Goal: Task Accomplishment & Management: Complete application form

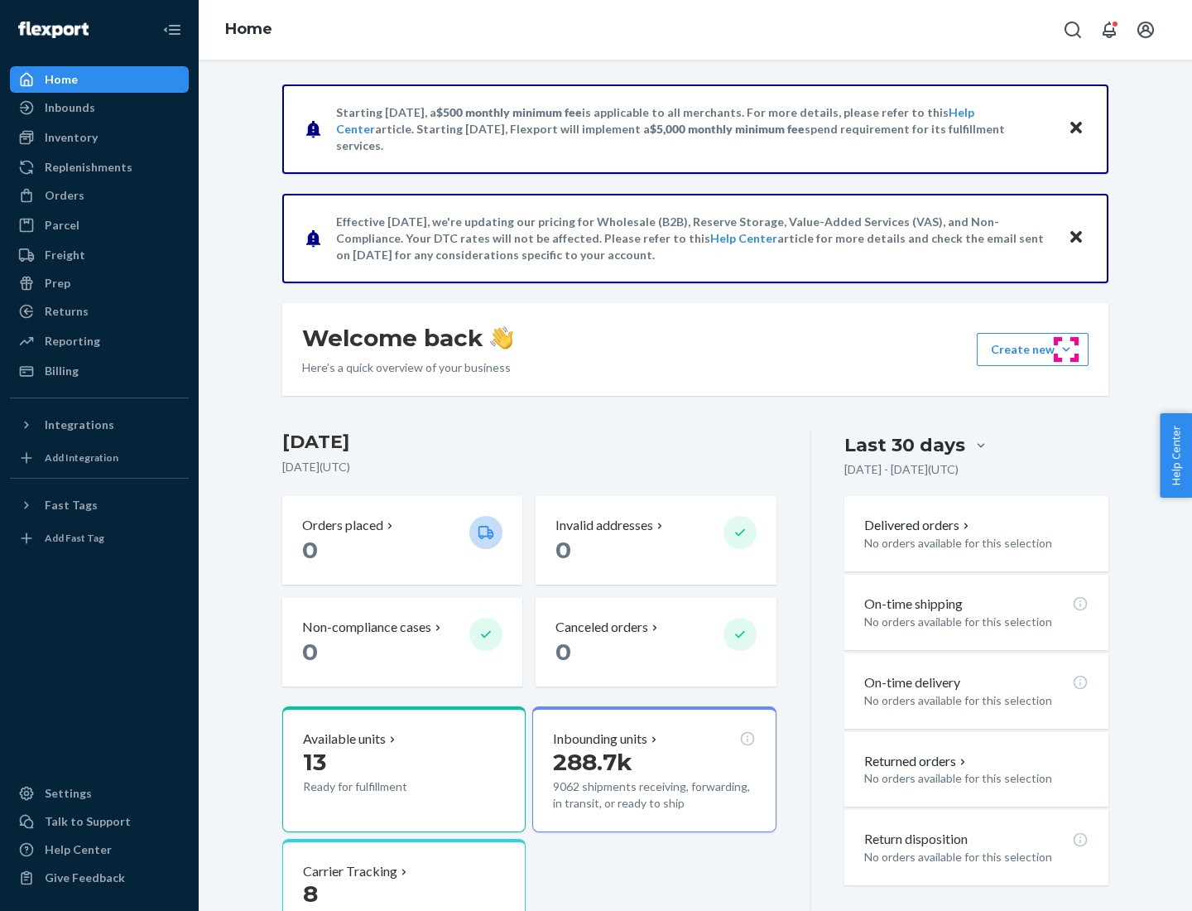
click at [1066, 349] on button "Create new Create new inbound Create new order Create new product" at bounding box center [1033, 349] width 112 height 33
click at [99, 108] on div "Inbounds" at bounding box center [99, 107] width 175 height 23
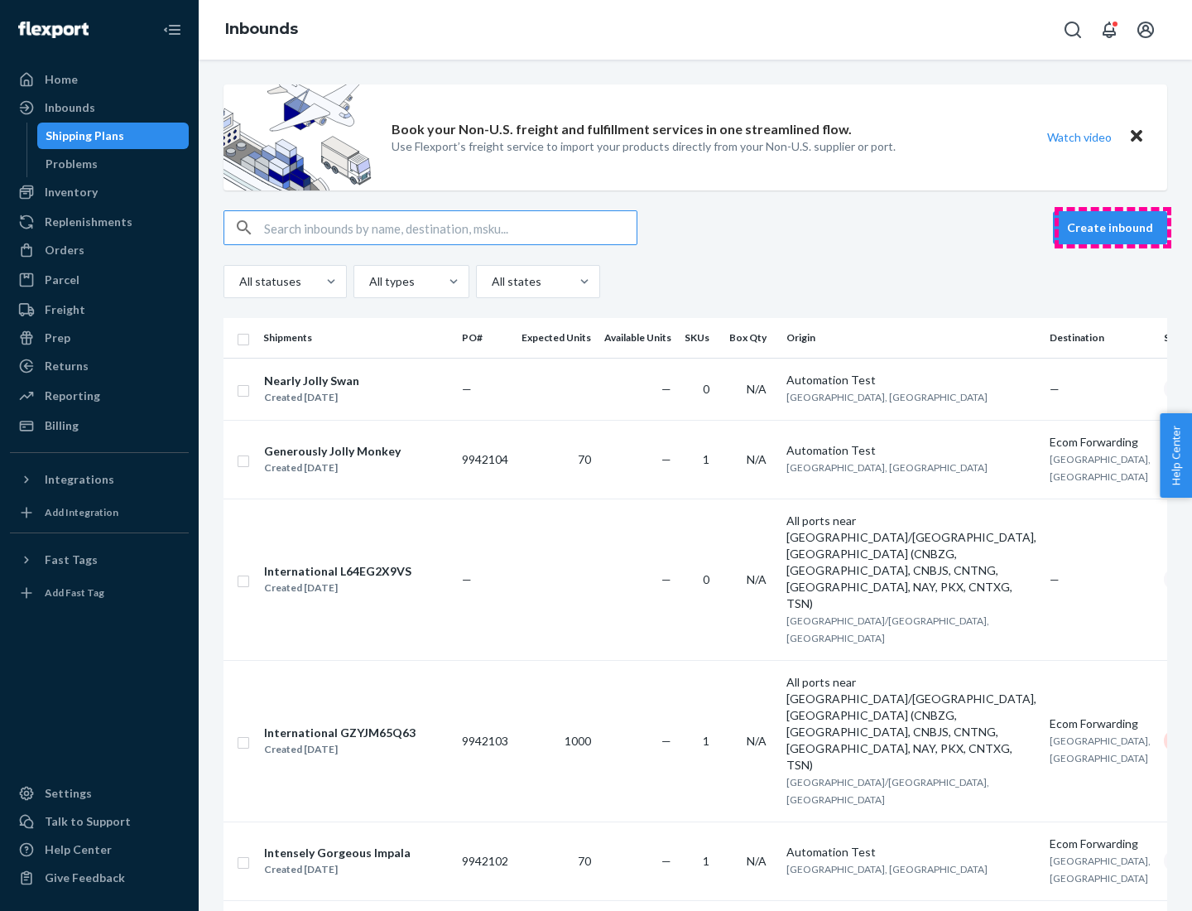
click at [1112, 228] on button "Create inbound" at bounding box center [1110, 227] width 114 height 33
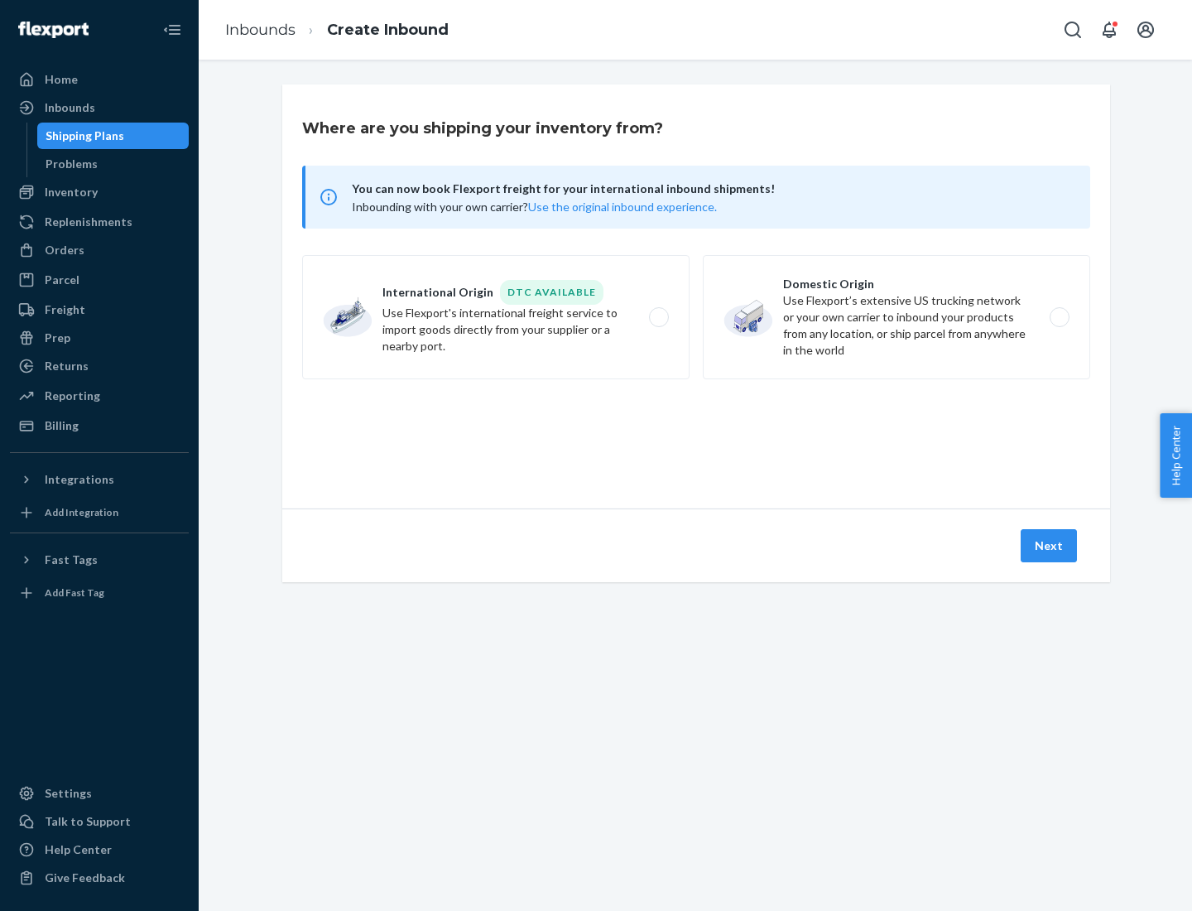
click at [896, 317] on label "Domestic Origin Use Flexport’s extensive US trucking network or your own carrie…" at bounding box center [896, 317] width 387 height 124
click at [1059, 317] on input "Domestic Origin Use Flexport’s extensive US trucking network or your own carrie…" at bounding box center [1064, 317] width 11 height 11
radio input "true"
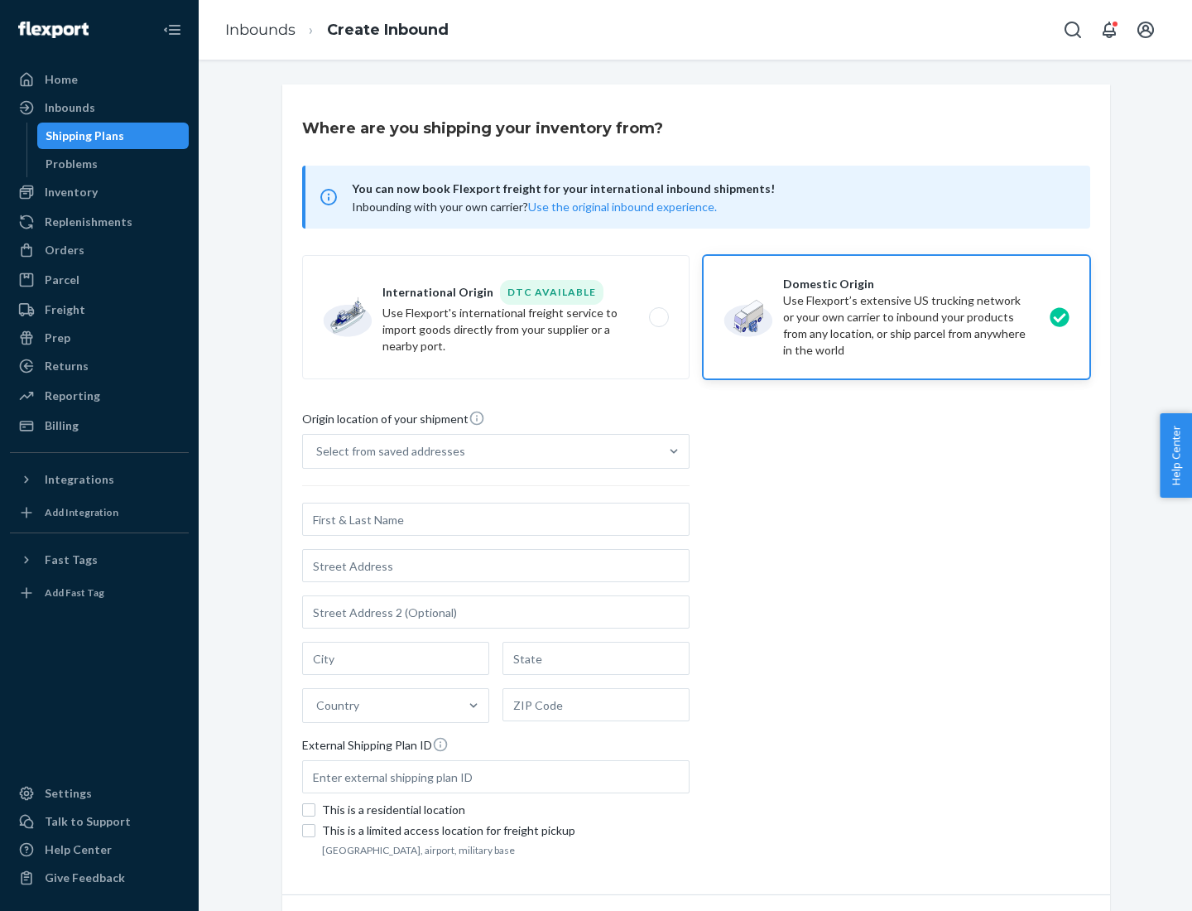
click at [387, 451] on div "Select from saved addresses" at bounding box center [390, 451] width 149 height 17
click at [318, 451] on input "Select from saved addresses" at bounding box center [317, 451] width 2 height 17
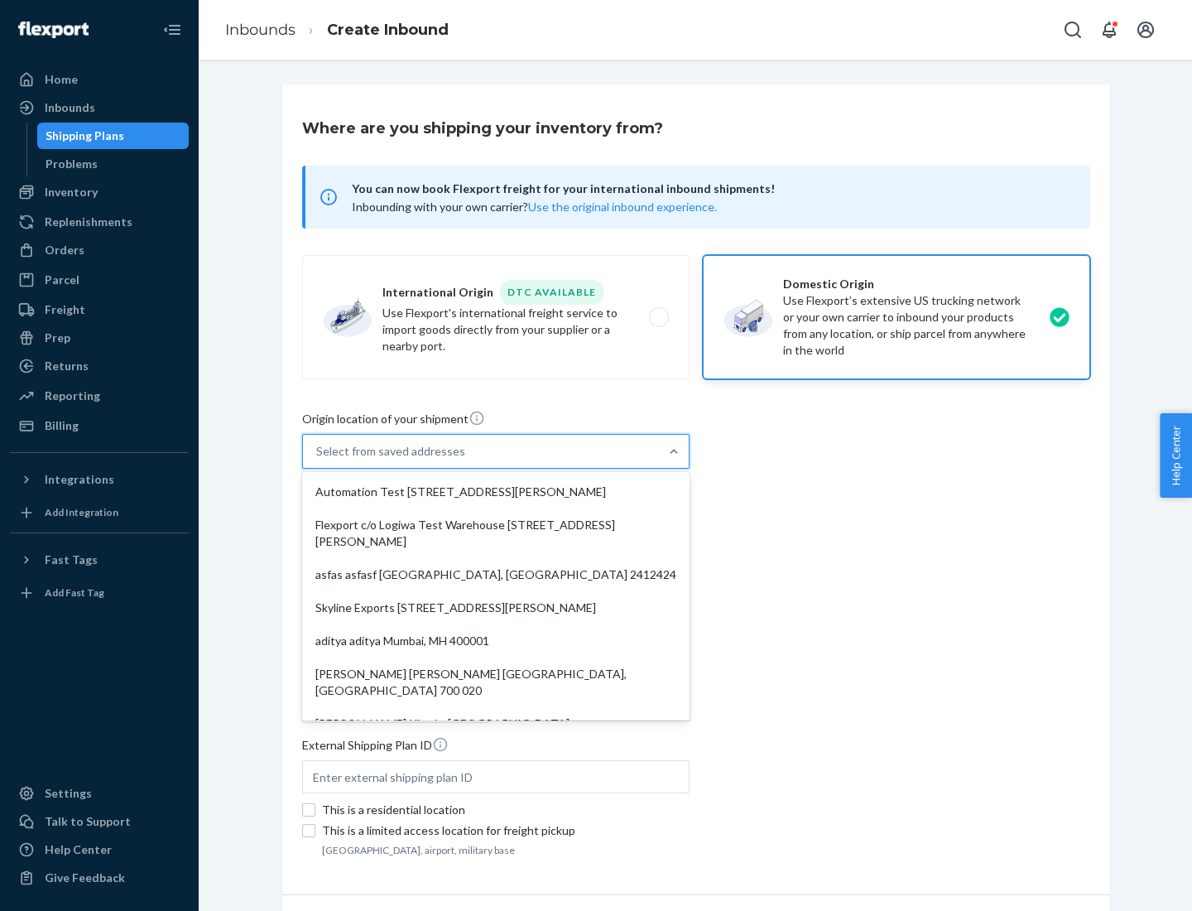
scroll to position [7, 0]
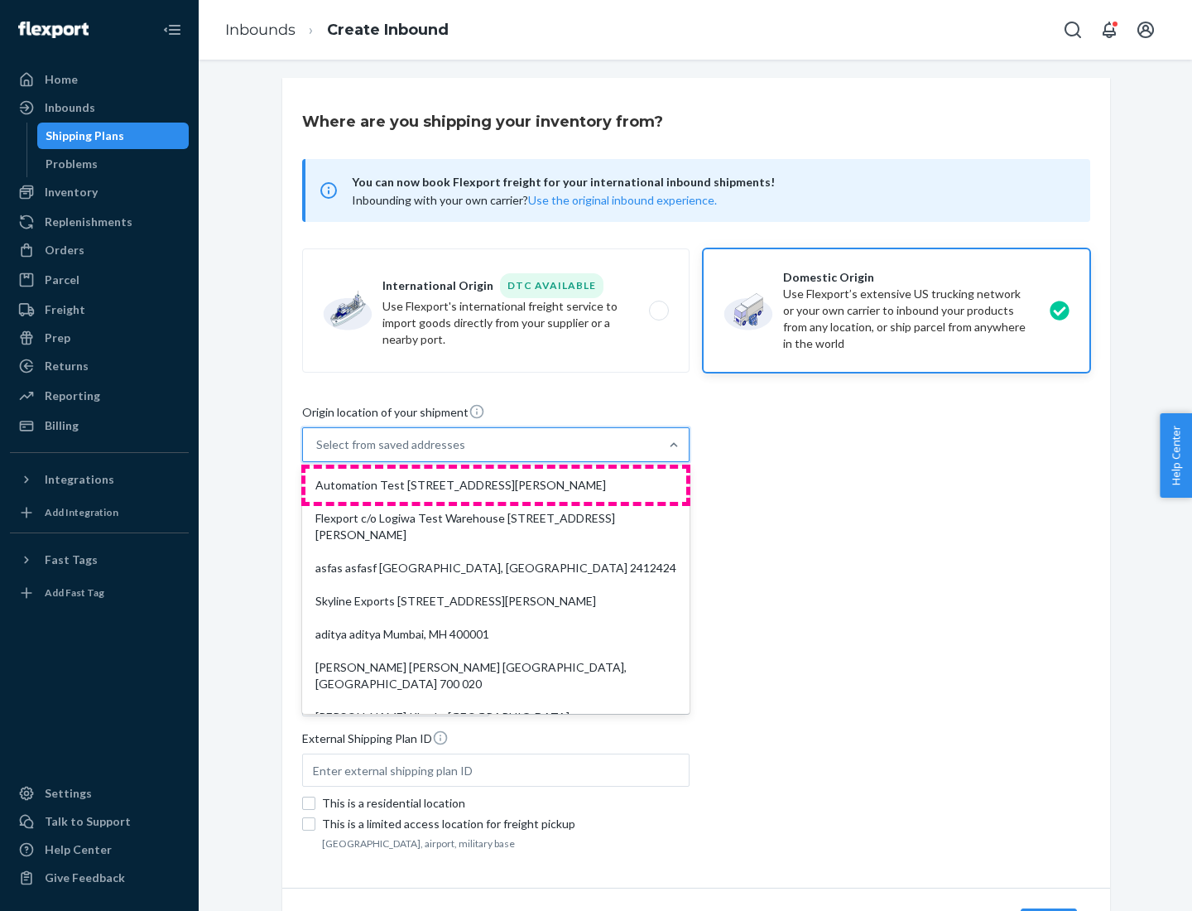
click at [496, 485] on div "Automation Test [STREET_ADDRESS][PERSON_NAME]" at bounding box center [495, 485] width 381 height 33
click at [318, 453] on input "option Automation Test [STREET_ADDRESS][PERSON_NAME]. 9 results available. Use …" at bounding box center [317, 444] width 2 height 17
type input "Automation Test"
type input "9th Floor"
type input "[GEOGRAPHIC_DATA]"
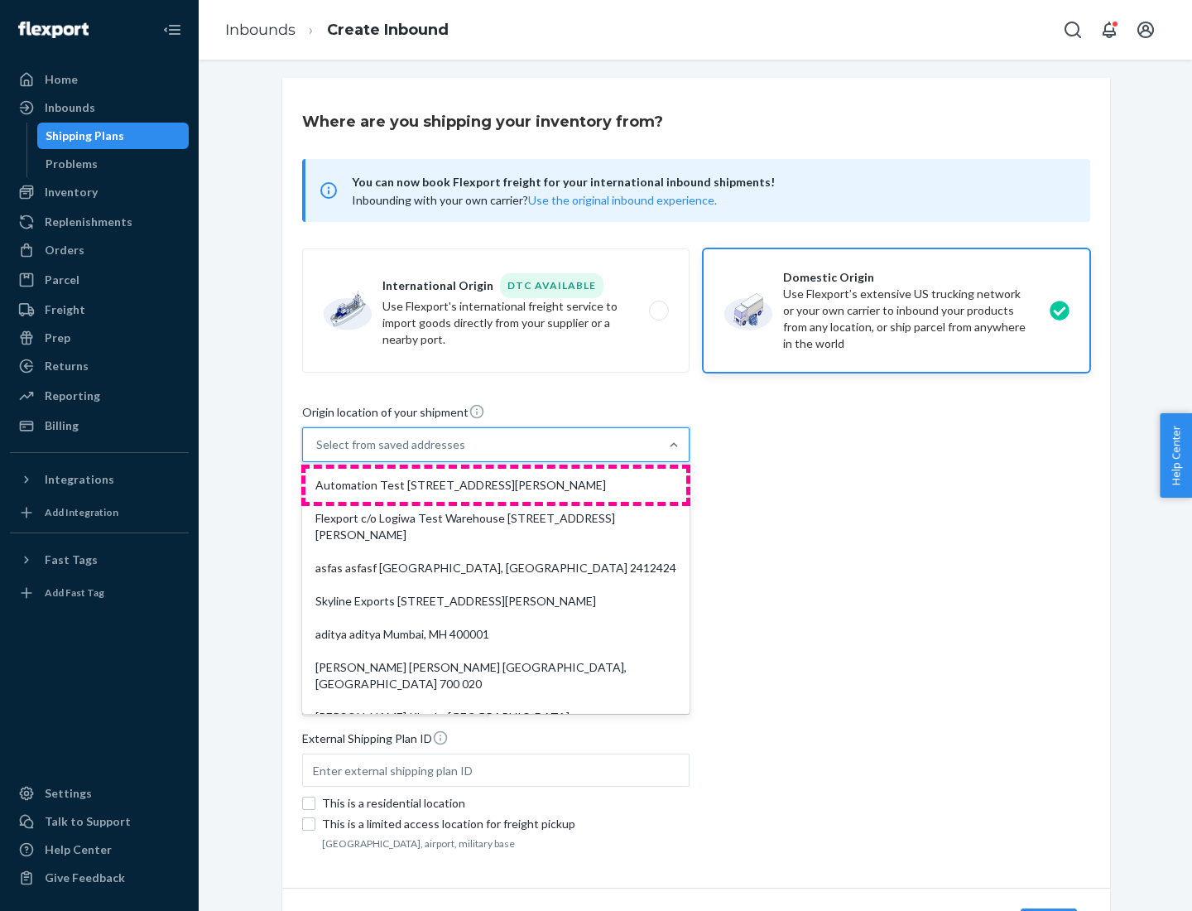
type input "CA"
type input "94104"
type input "[STREET_ADDRESS][PERSON_NAME]"
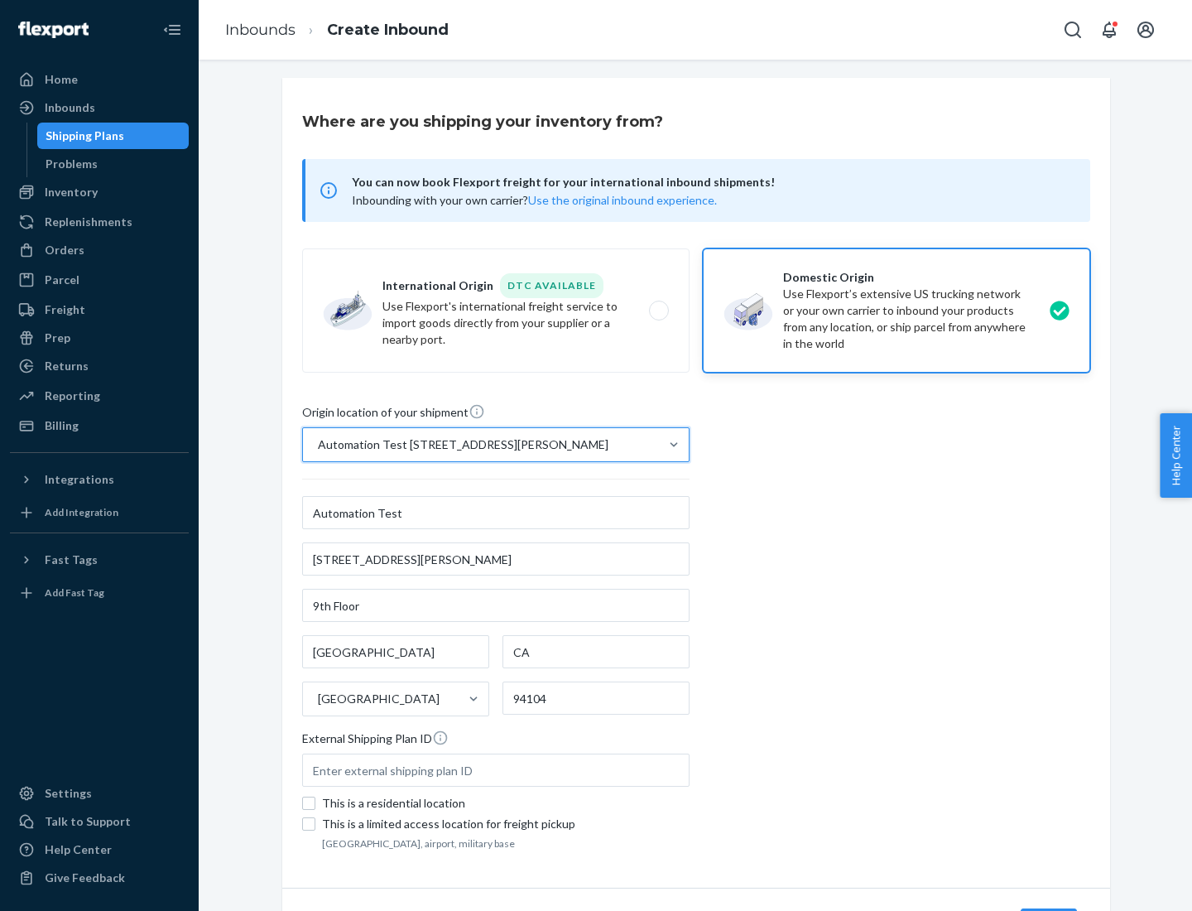
scroll to position [97, 0]
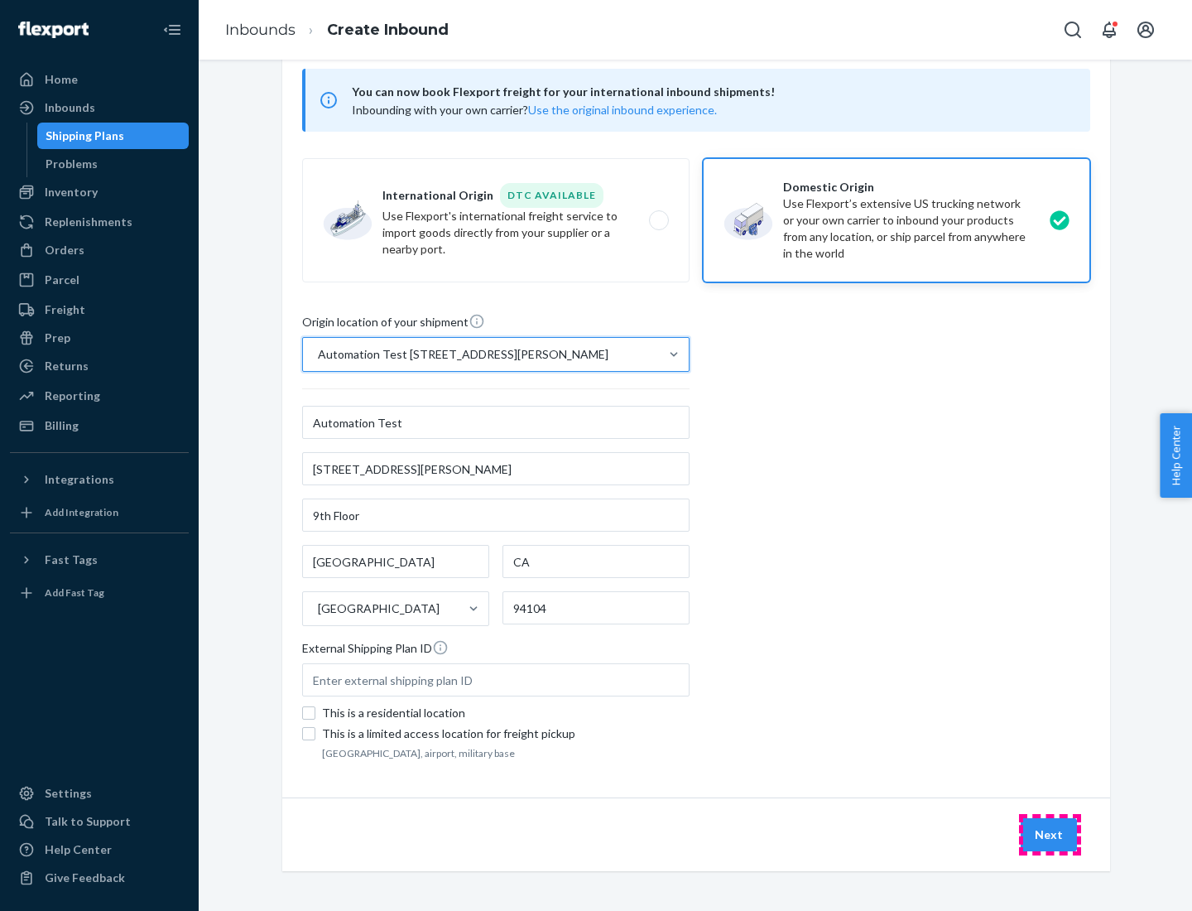
click at [1050, 834] on button "Next" at bounding box center [1049, 834] width 56 height 33
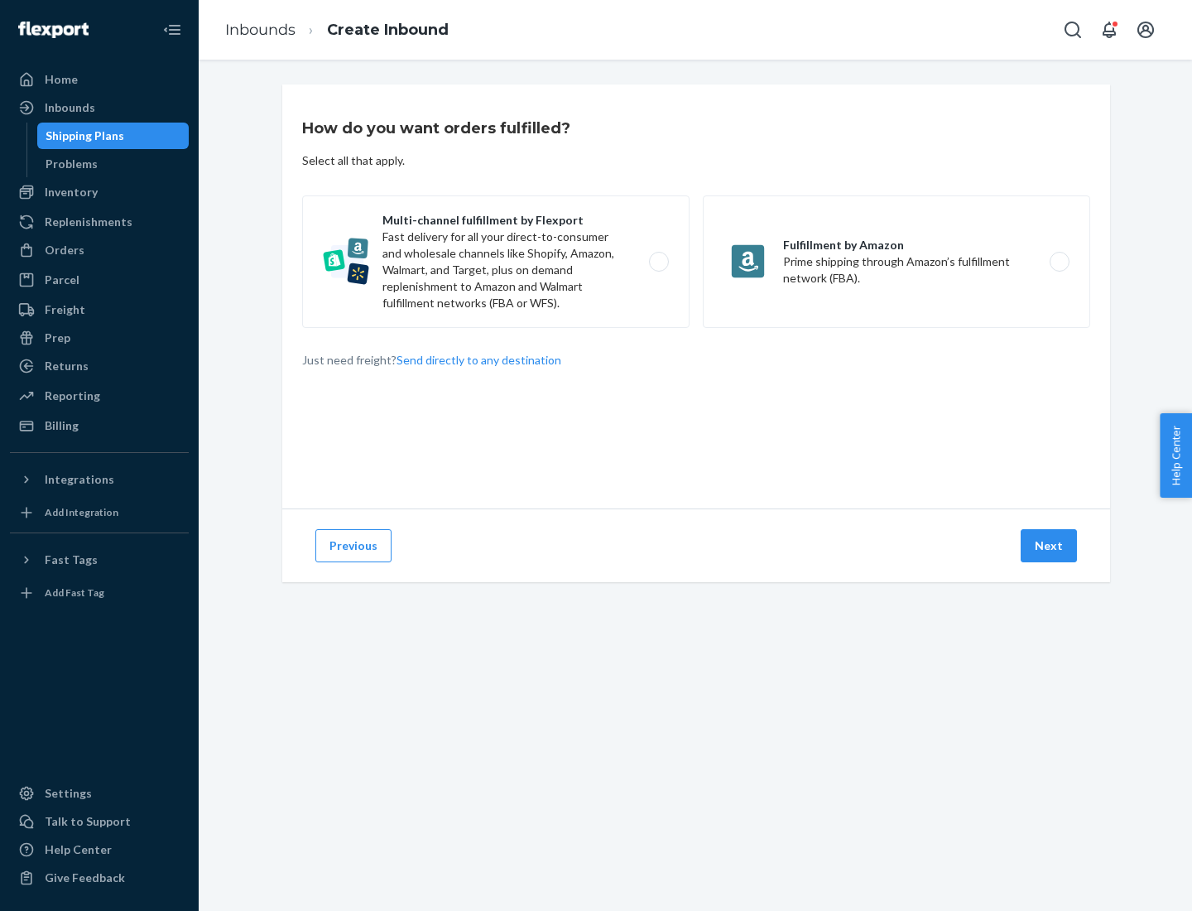
click at [496, 262] on label "Multi-channel fulfillment by Flexport Fast delivery for all your direct-to-cons…" at bounding box center [495, 261] width 387 height 132
click at [658, 262] on input "Multi-channel fulfillment by Flexport Fast delivery for all your direct-to-cons…" at bounding box center [663, 262] width 11 height 11
radio input "true"
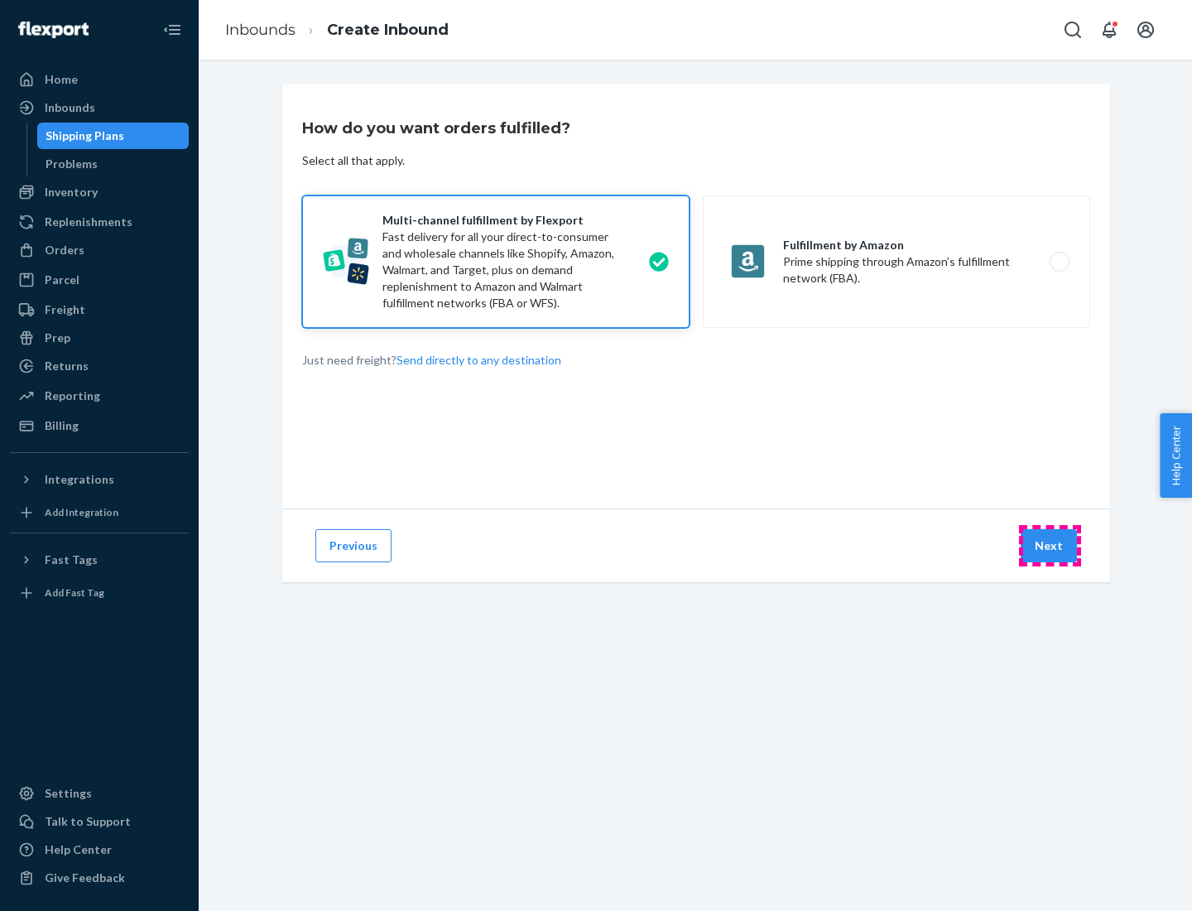
click at [1050, 545] on button "Next" at bounding box center [1049, 545] width 56 height 33
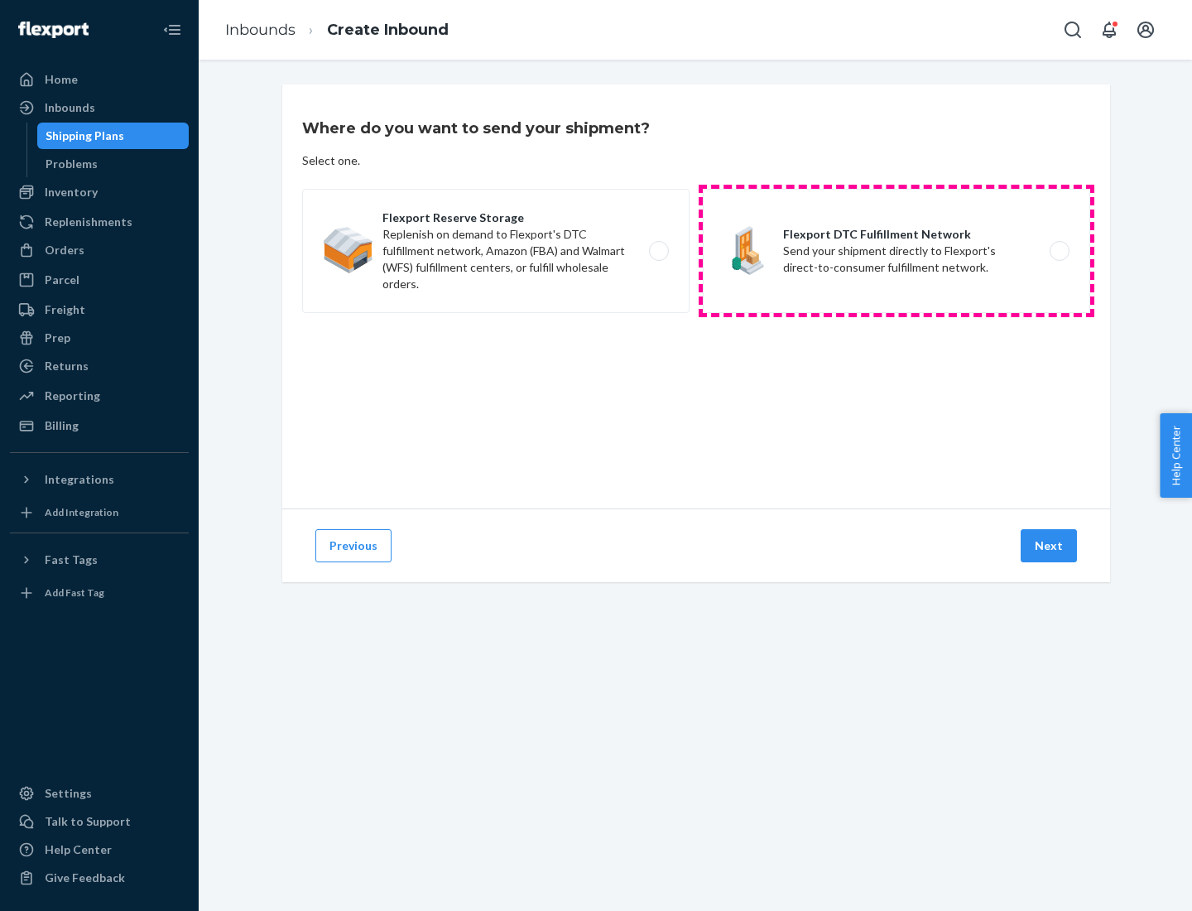
click at [896, 251] on label "Flexport DTC Fulfillment Network Send your shipment directly to Flexport's dire…" at bounding box center [896, 251] width 387 height 124
click at [1059, 251] on input "Flexport DTC Fulfillment Network Send your shipment directly to Flexport's dire…" at bounding box center [1064, 251] width 11 height 11
radio input "true"
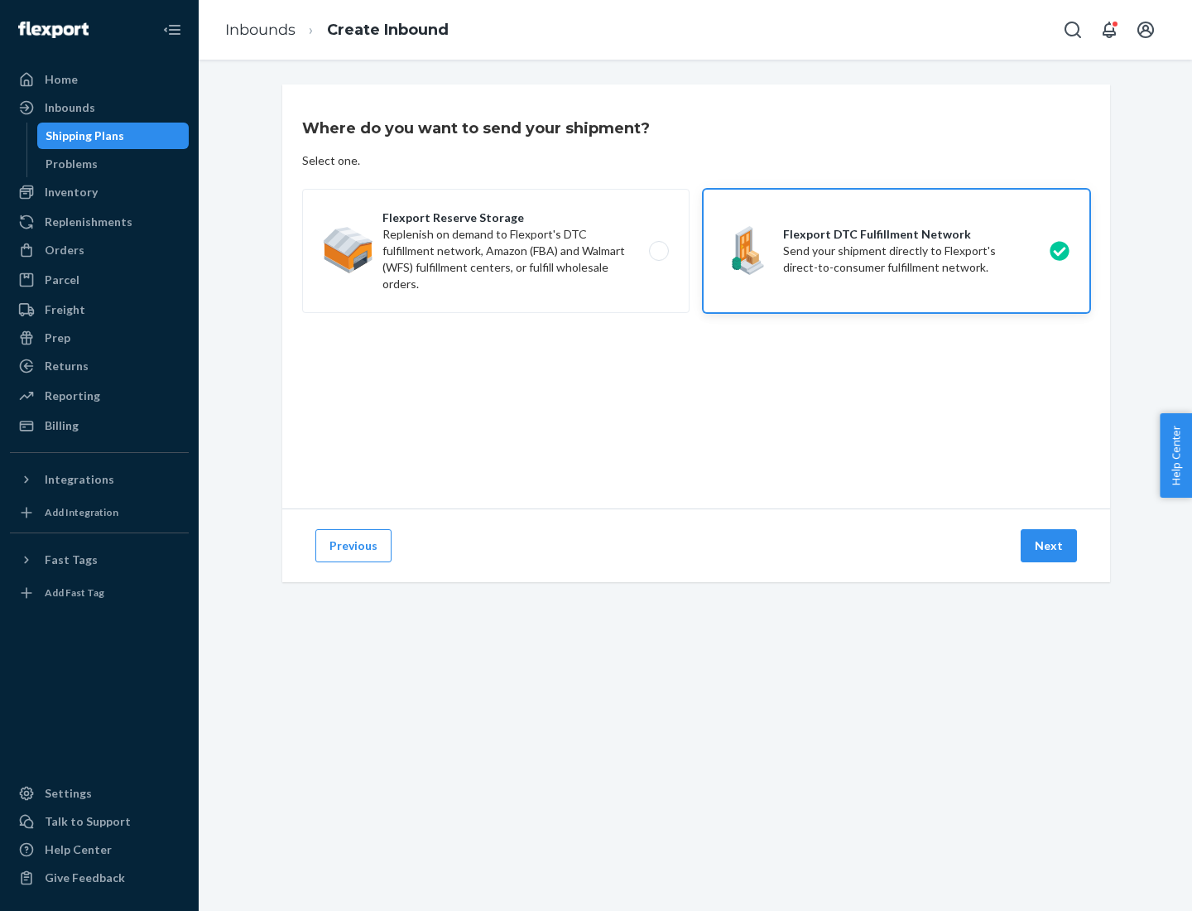
click at [1050, 545] on button "Next" at bounding box center [1049, 545] width 56 height 33
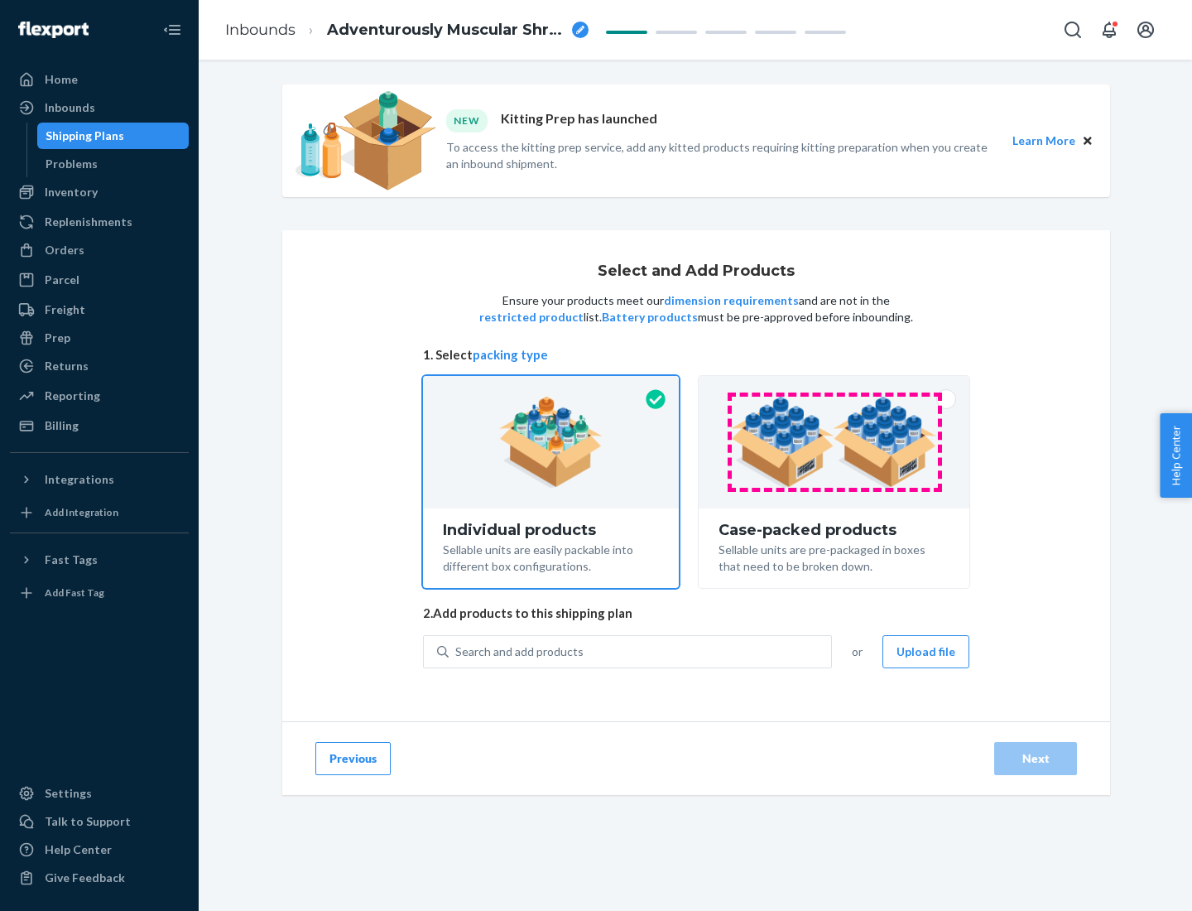
click at [834, 442] on img at bounding box center [834, 441] width 206 height 91
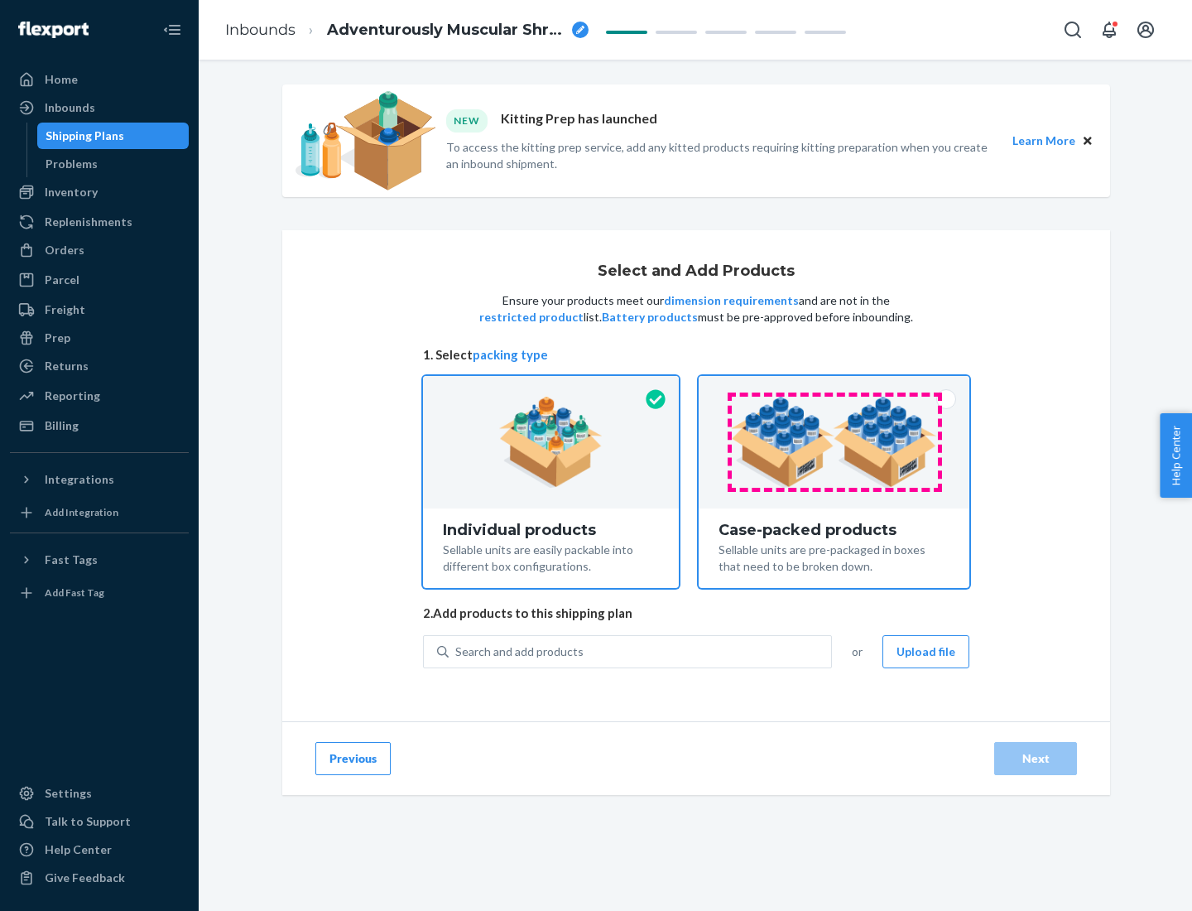
click at [834, 387] on input "Case-packed products Sellable units are pre-packaged in boxes that need to be b…" at bounding box center [834, 381] width 11 height 11
radio input "true"
radio input "false"
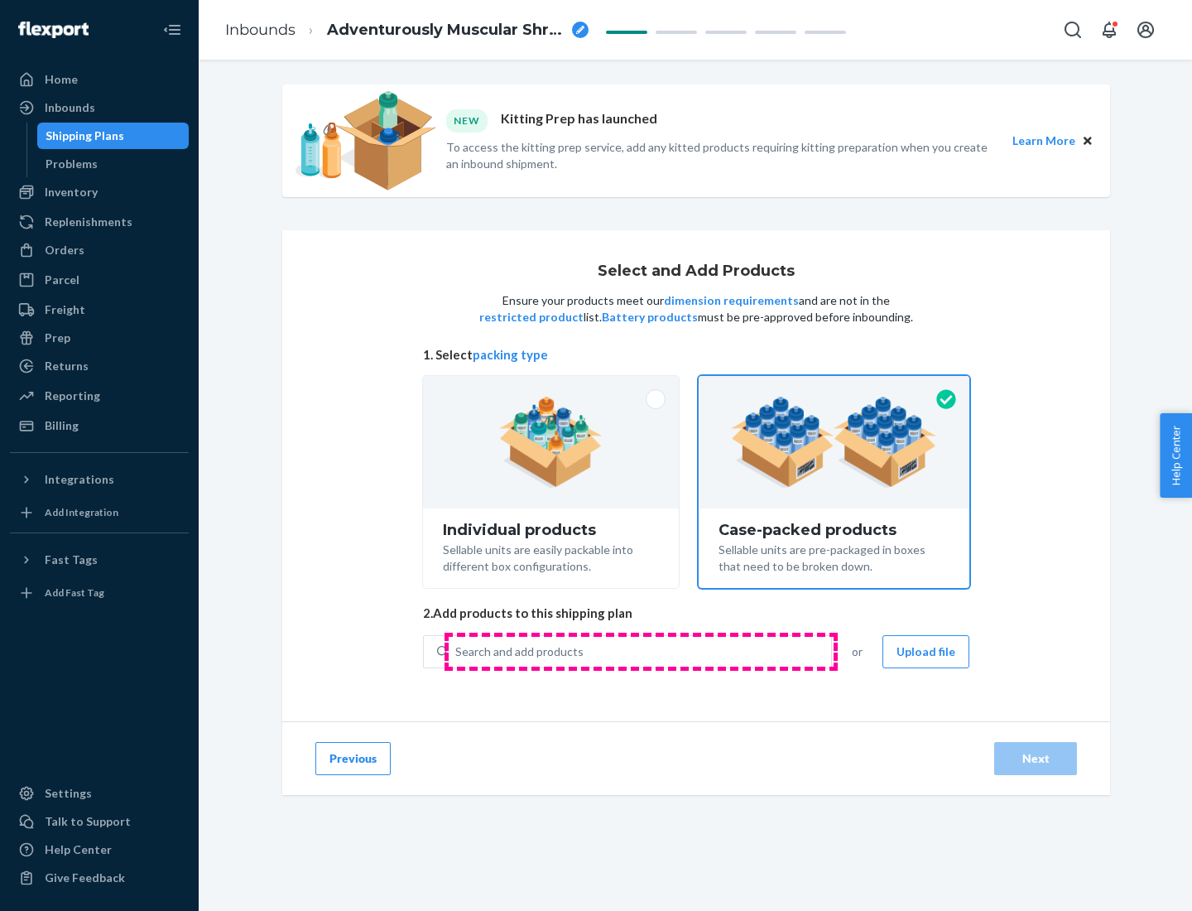
click at [641, 651] on div "Search and add products" at bounding box center [640, 652] width 382 height 30
click at [457, 651] on input "Search and add products" at bounding box center [456, 651] width 2 height 17
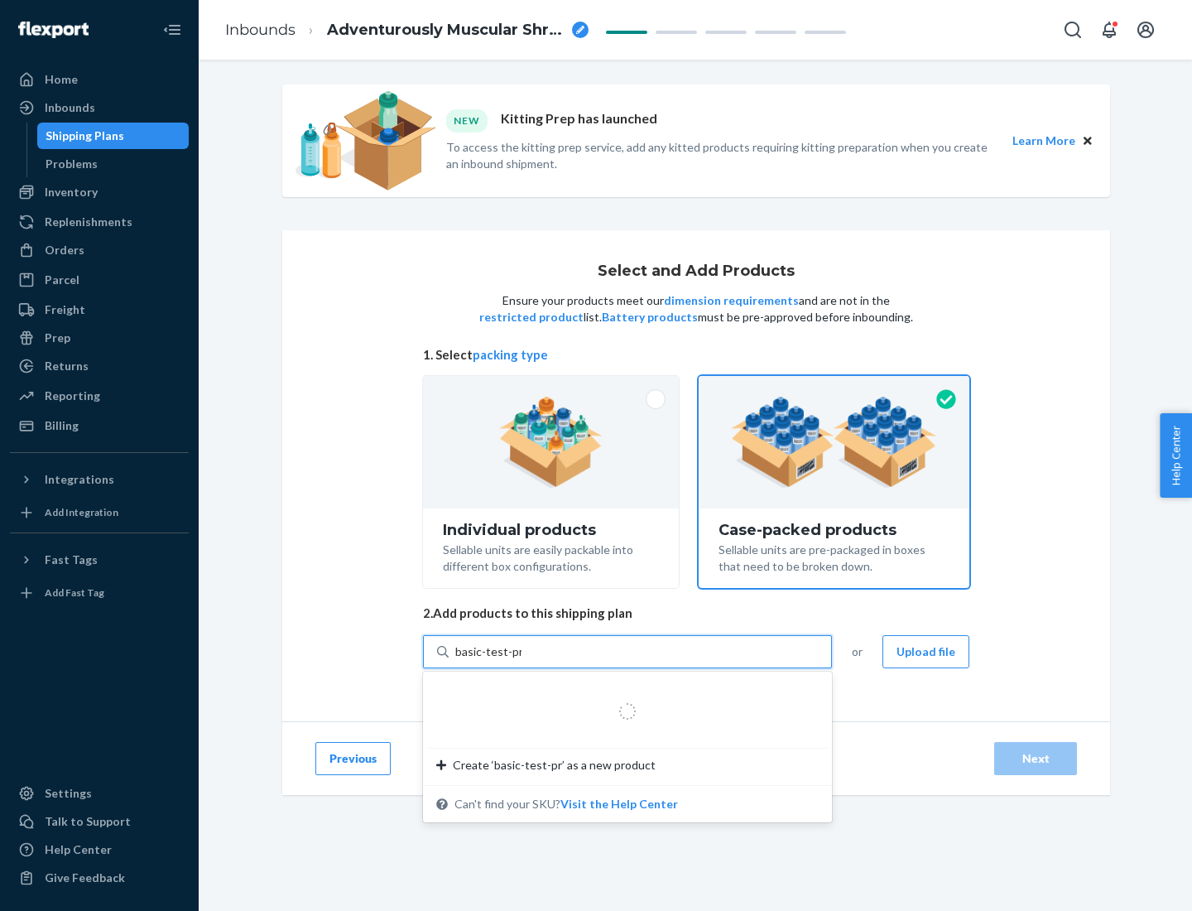
type input "basic-test-product-1"
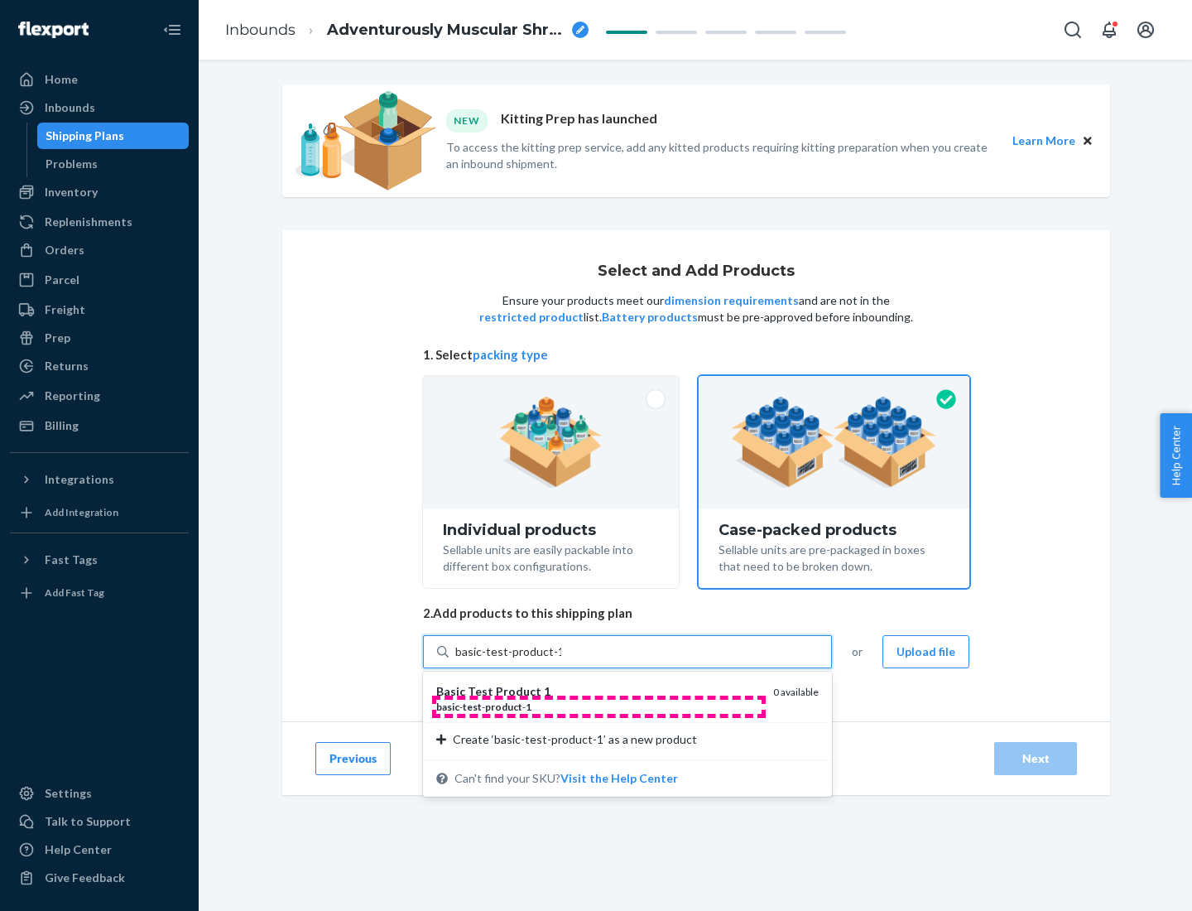
click at [598, 706] on div "basic - test - product - 1" at bounding box center [598, 706] width 324 height 14
click at [561, 660] on input "basic-test-product-1" at bounding box center [508, 651] width 106 height 17
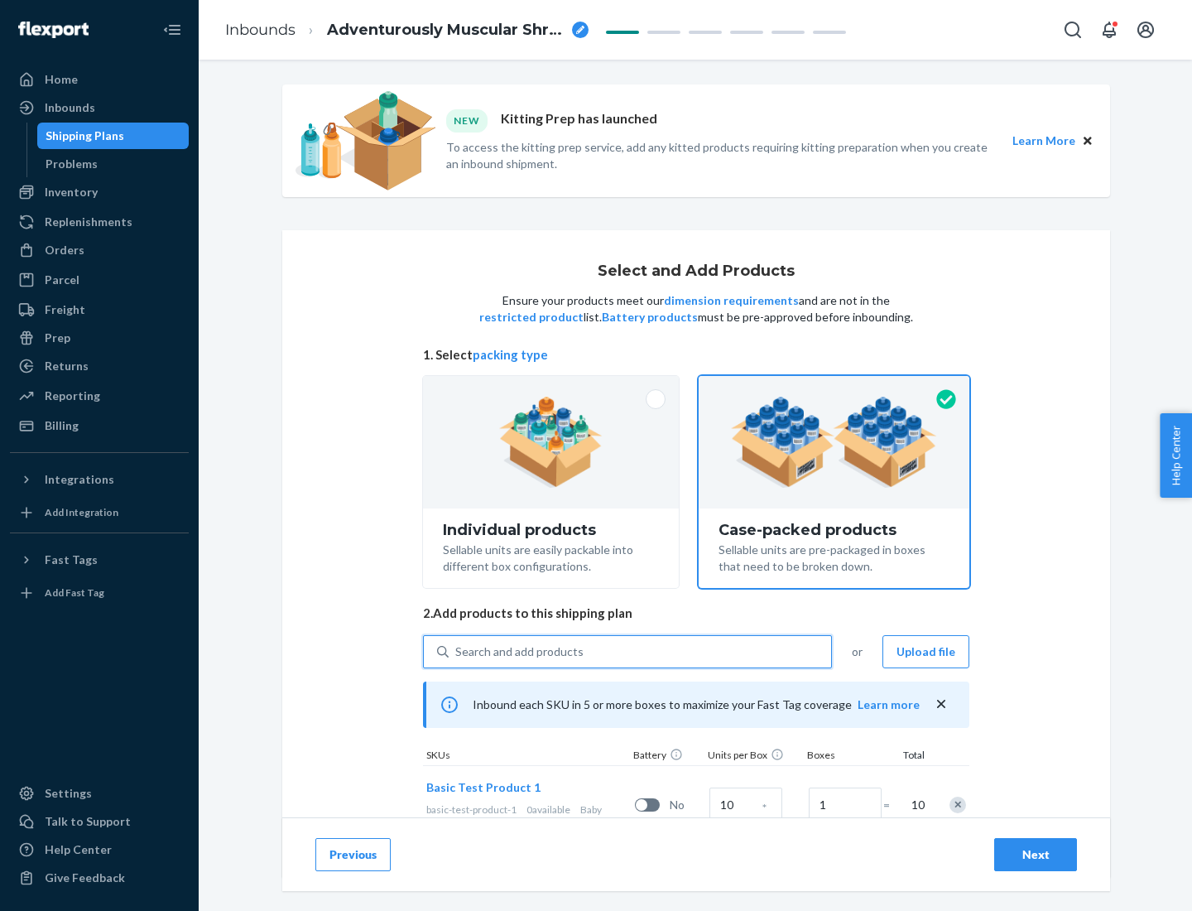
scroll to position [60, 0]
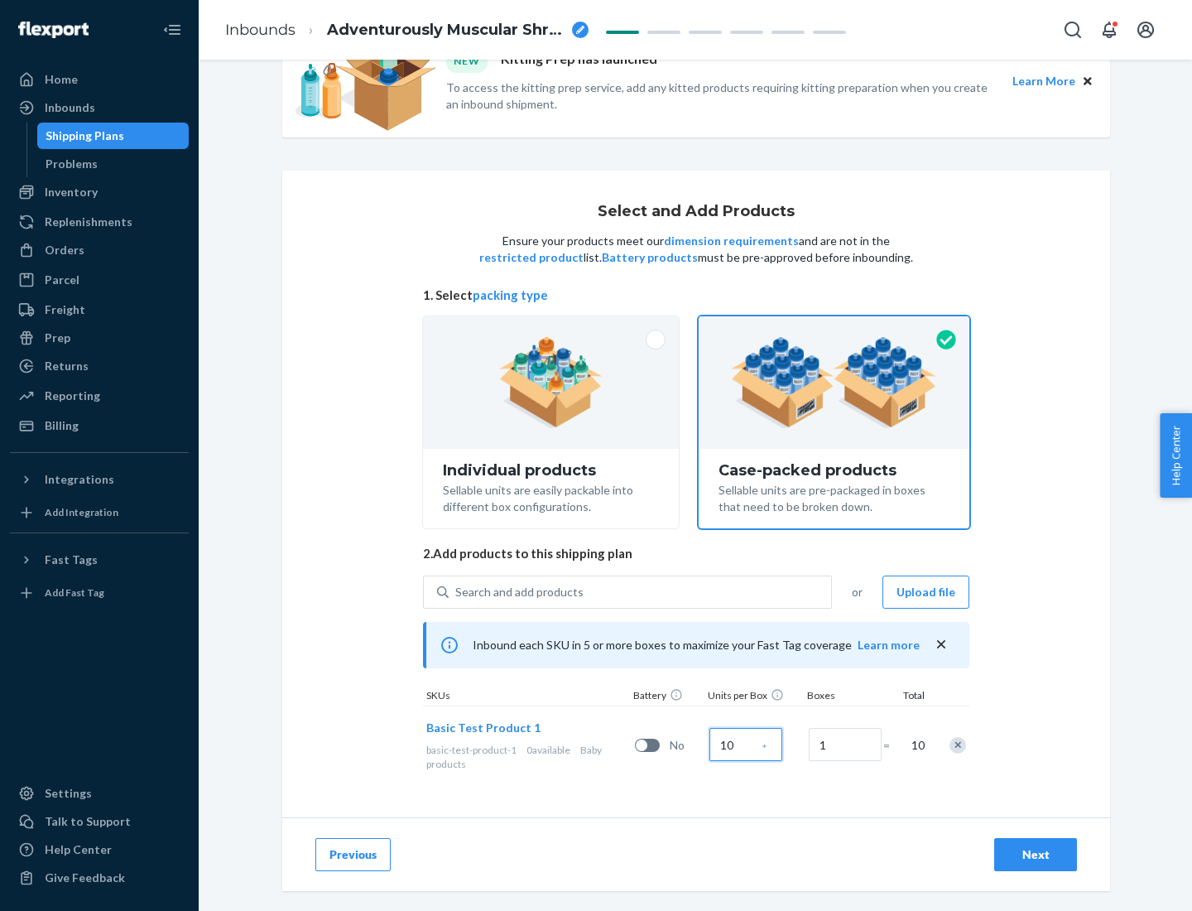
type input "10"
type input "7"
click at [1036, 854] on div "Next" at bounding box center [1035, 854] width 55 height 17
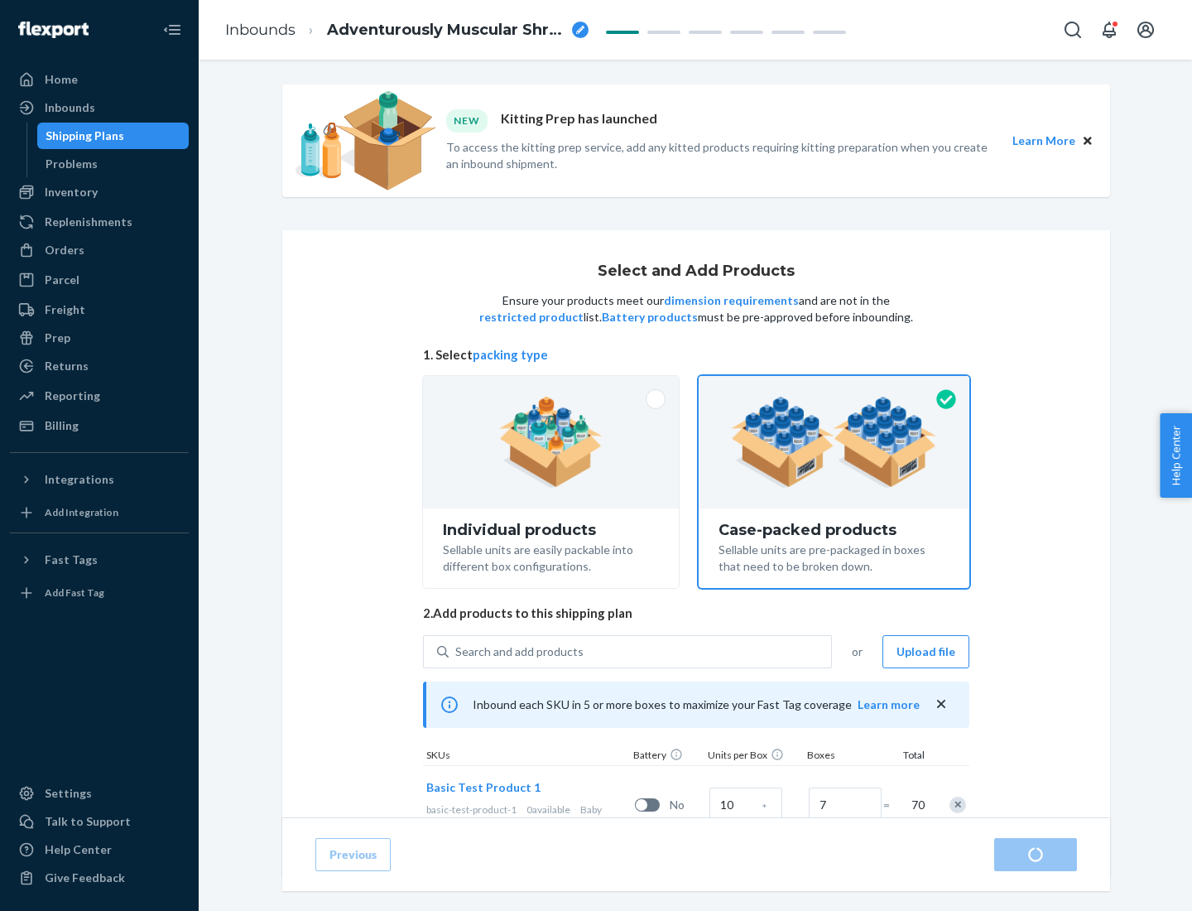
radio input "true"
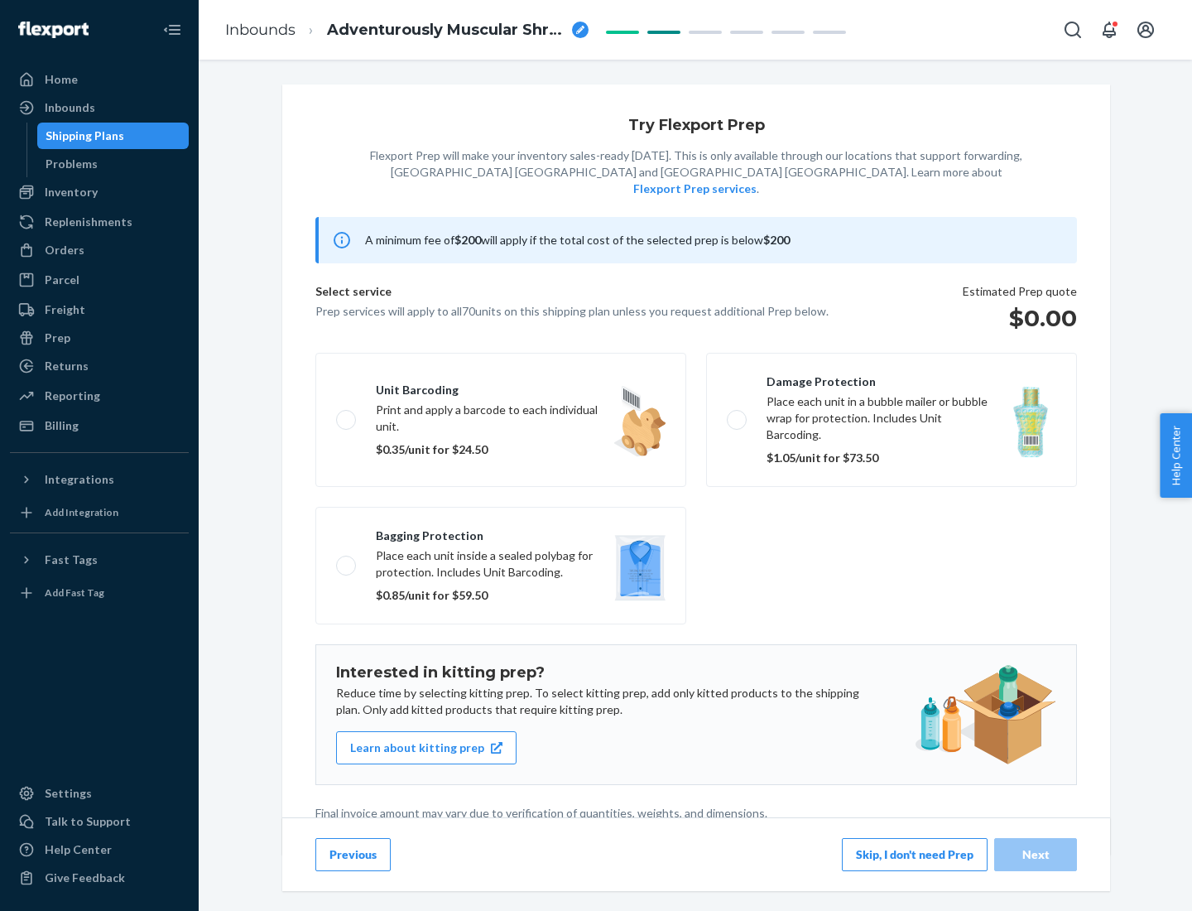
scroll to position [4, 0]
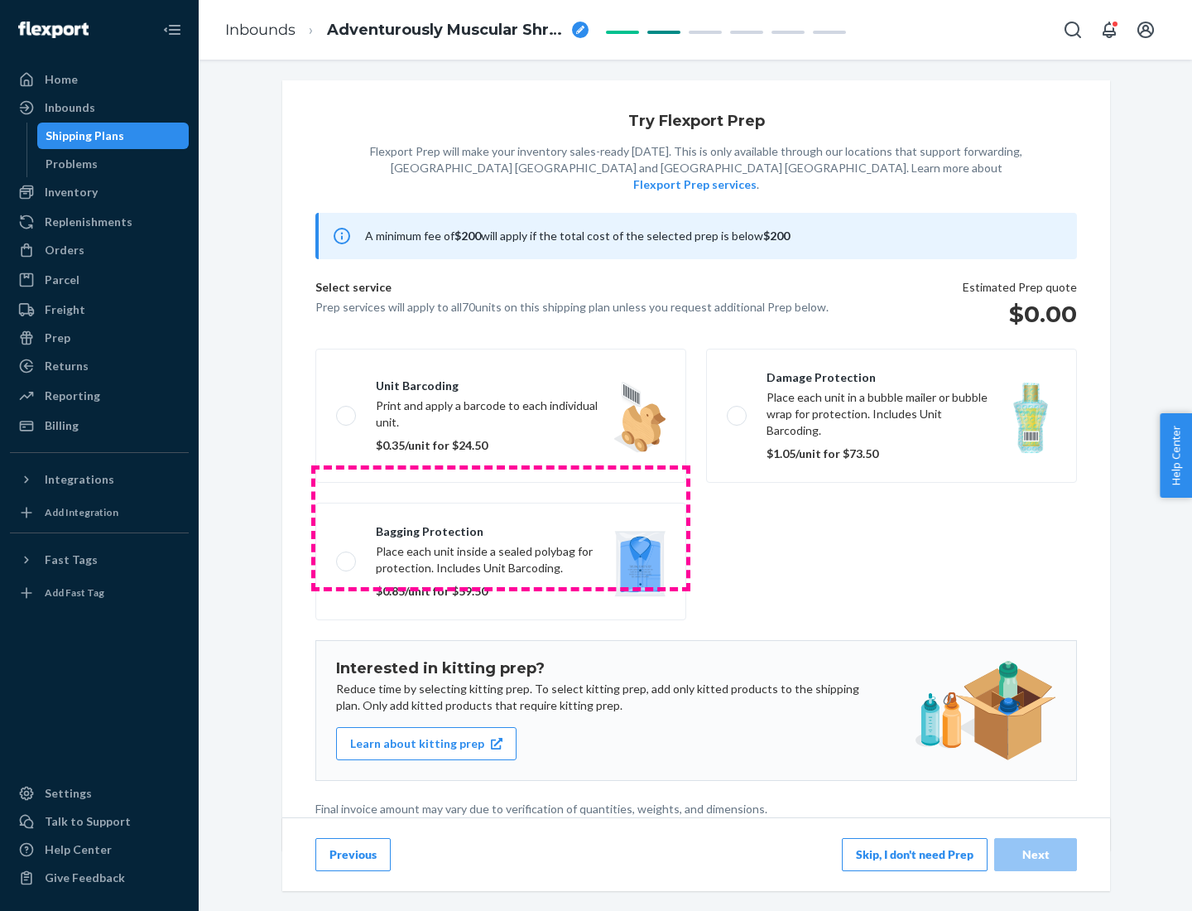
click at [501, 527] on label "Bagging protection Place each unit inside a sealed polybag for protection. Incl…" at bounding box center [500, 561] width 371 height 118
click at [347, 555] on input "Bagging protection Place each unit inside a sealed polybag for protection. Incl…" at bounding box center [341, 560] width 11 height 11
checkbox input "true"
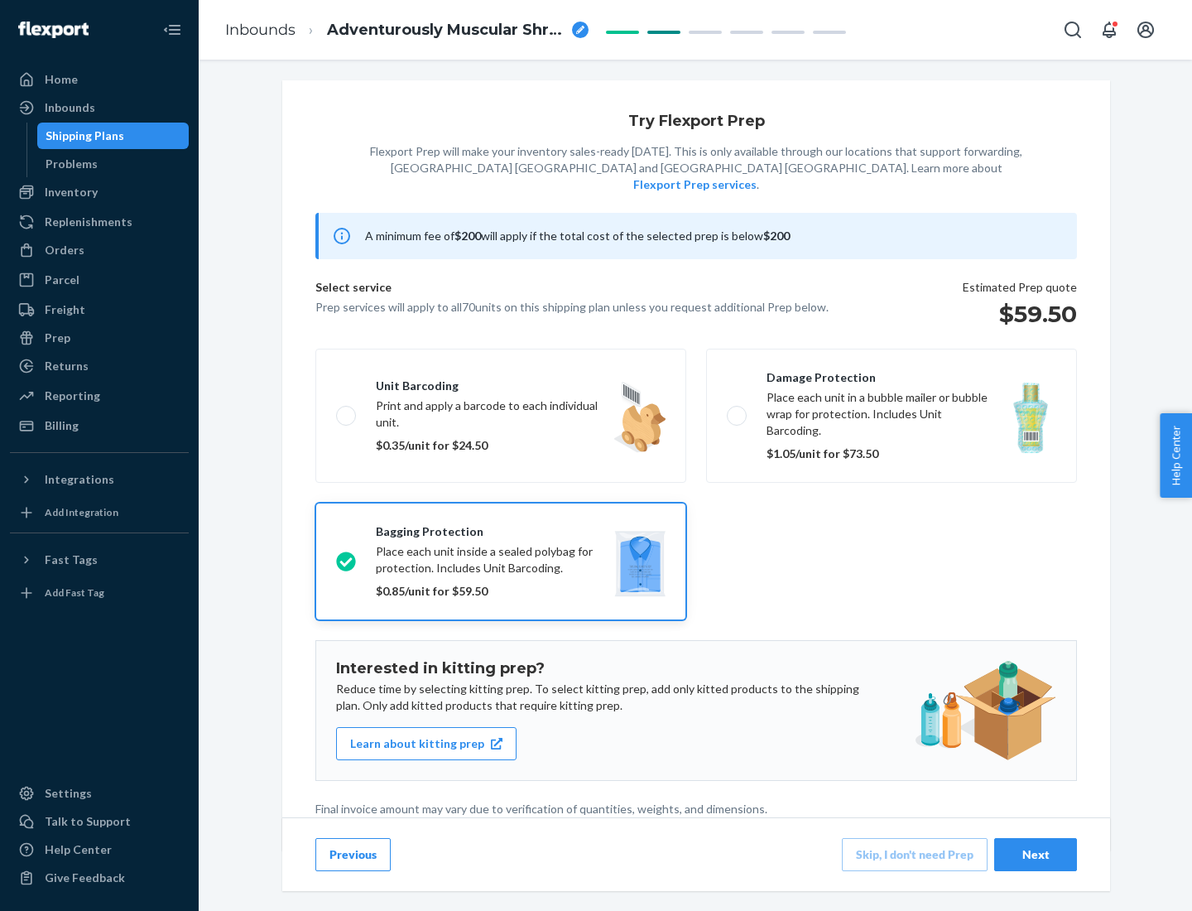
click at [1036, 853] on div "Next" at bounding box center [1035, 854] width 55 height 17
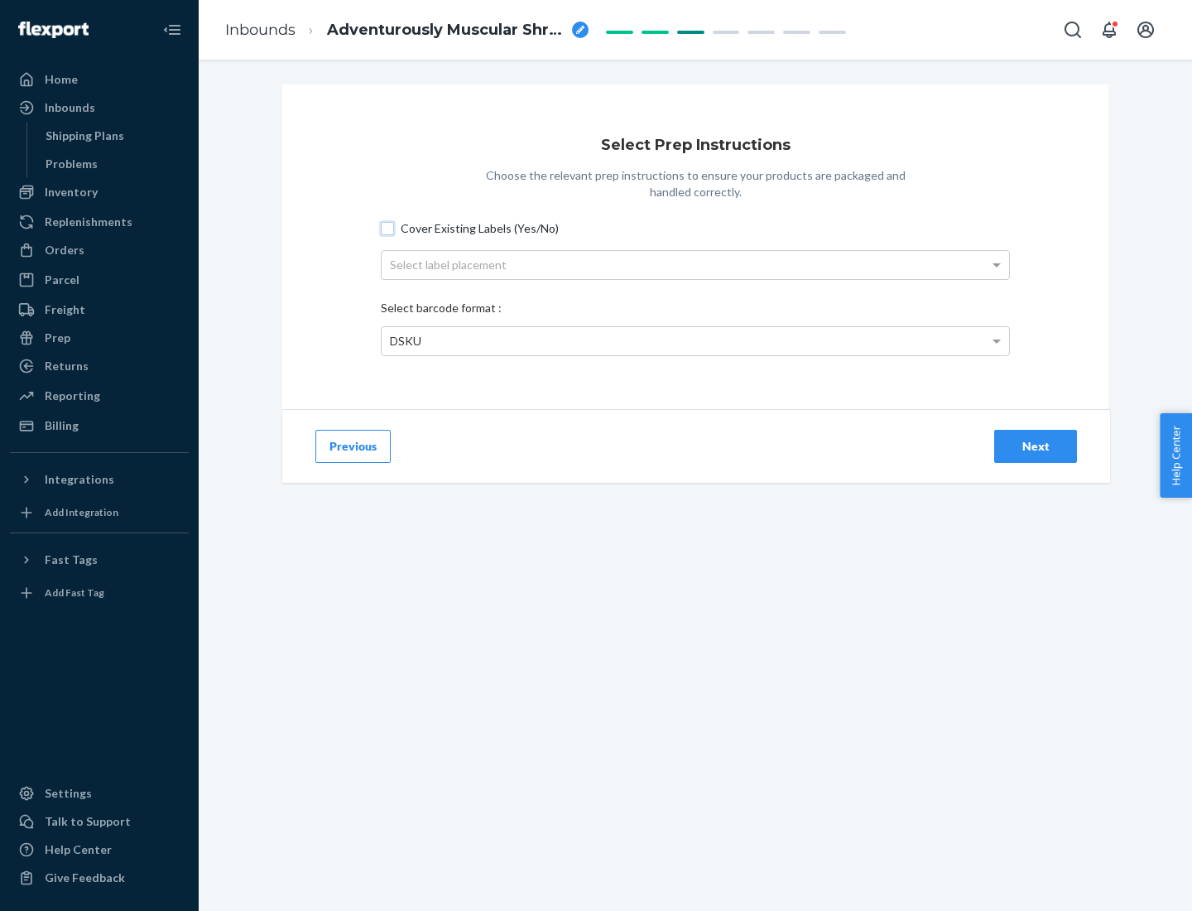
click at [387, 228] on input "Cover Existing Labels (Yes/No)" at bounding box center [387, 228] width 13 height 13
checkbox input "true"
click at [695, 264] on div "Select label placement" at bounding box center [695, 265] width 627 height 28
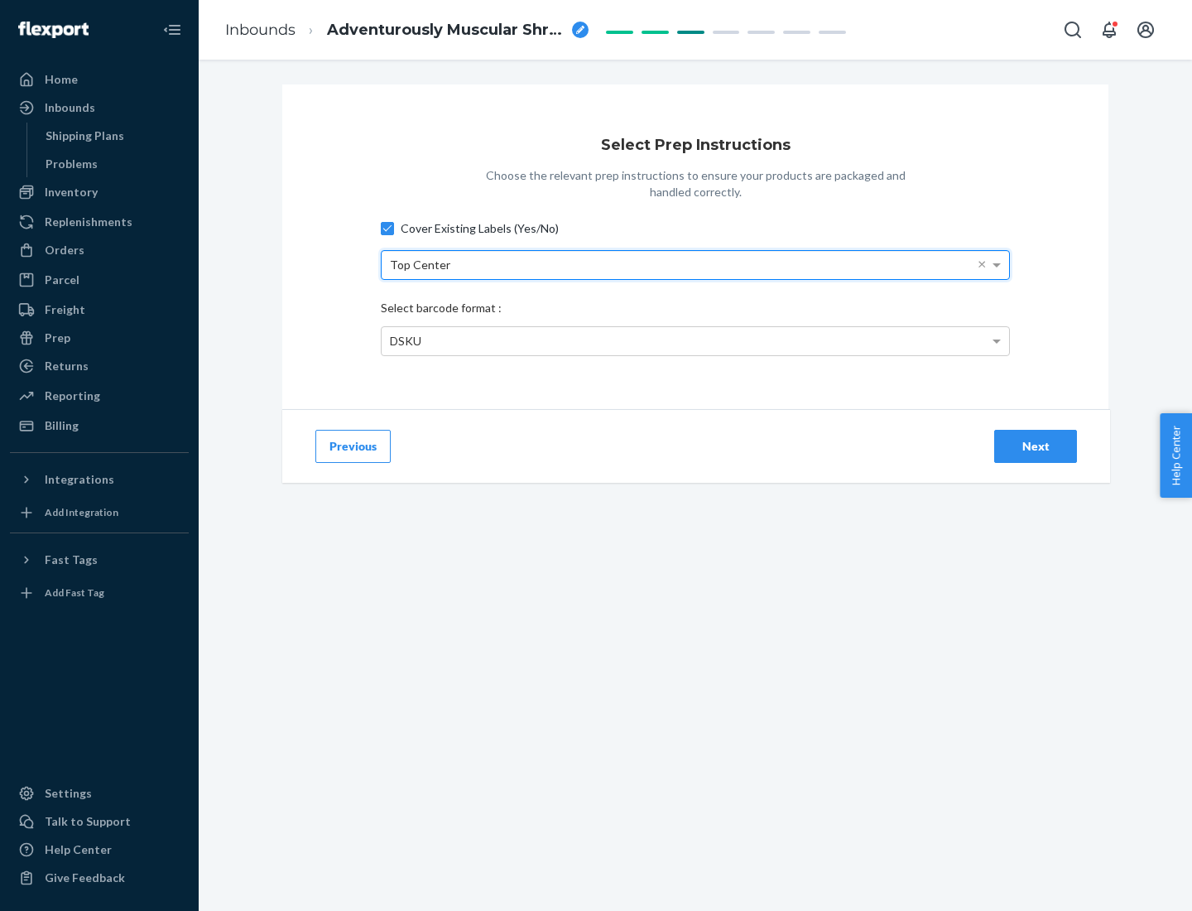
click at [695, 340] on div "DSKU" at bounding box center [695, 341] width 627 height 28
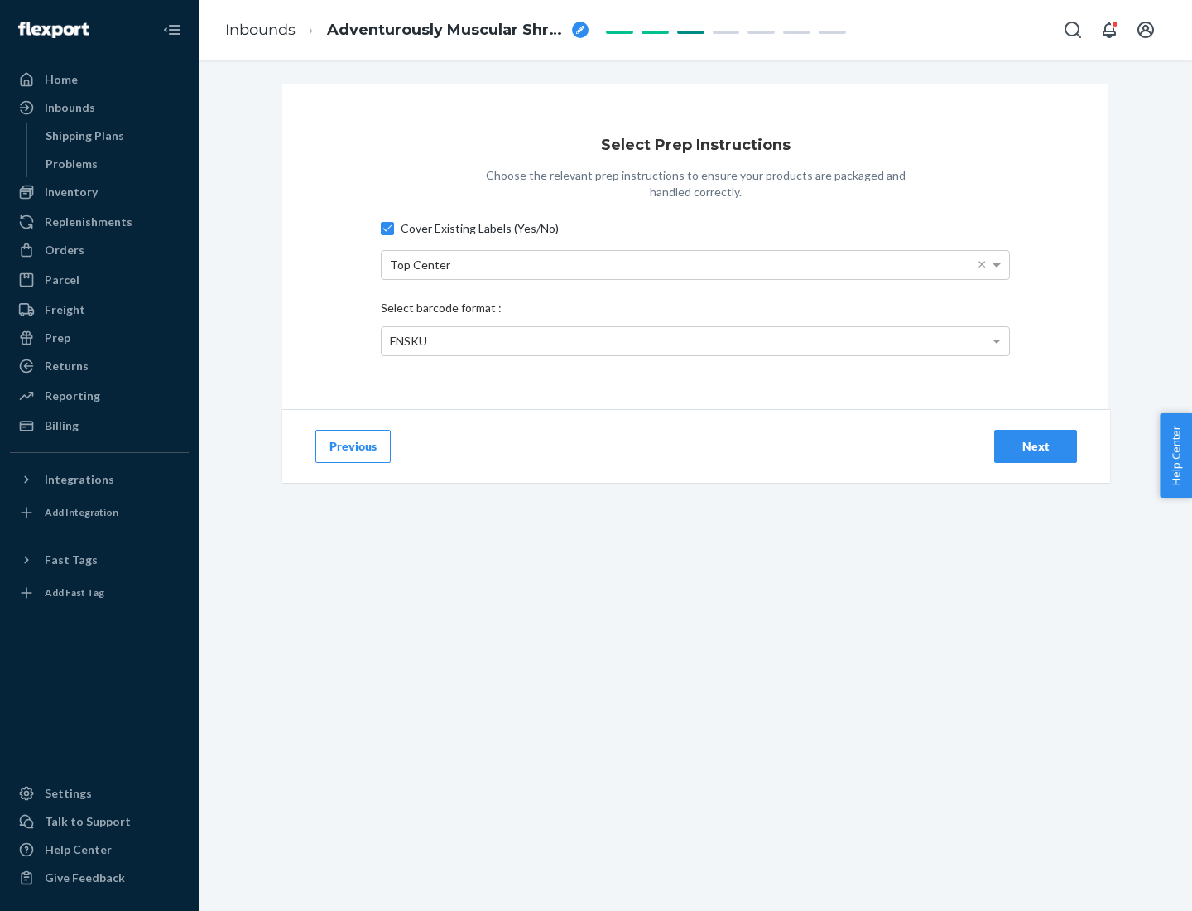
click at [1036, 445] on div "Next" at bounding box center [1035, 446] width 55 height 17
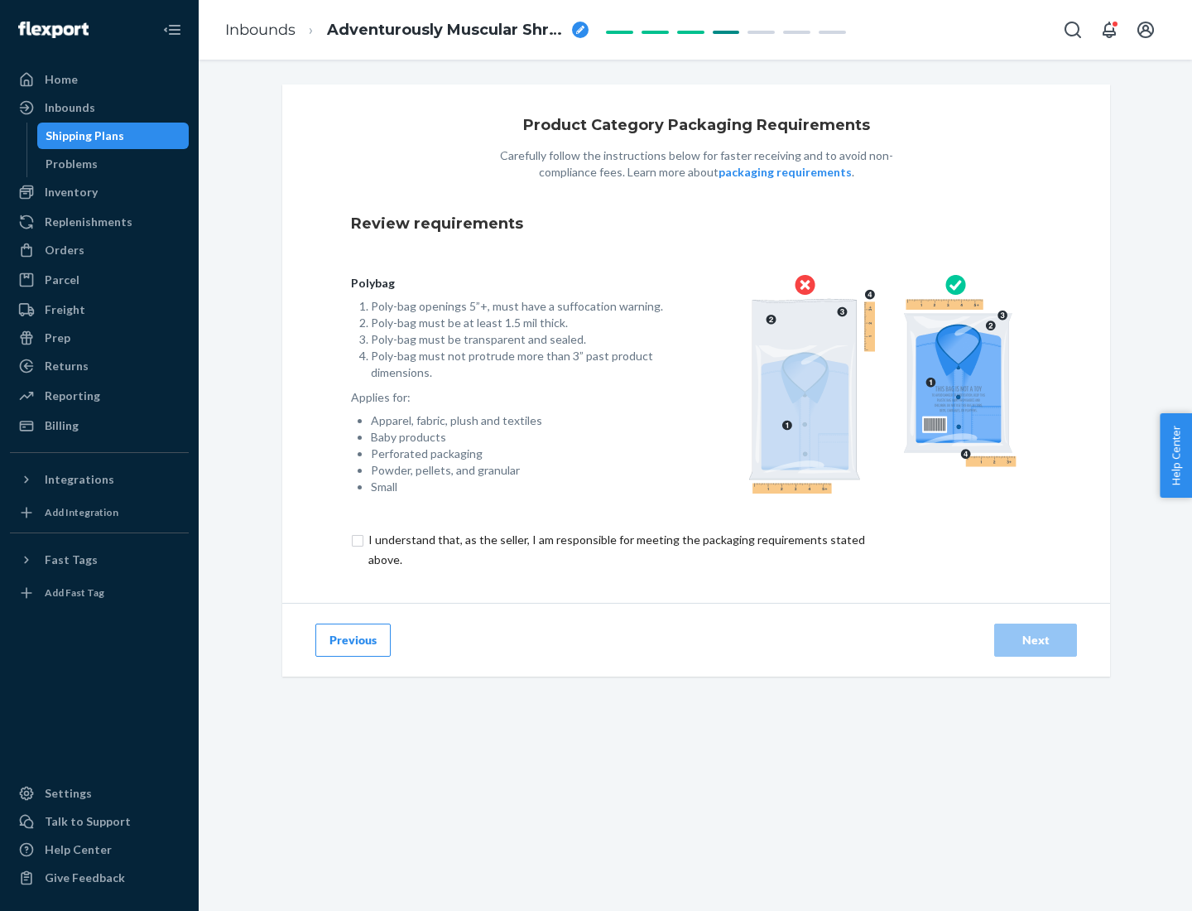
click at [615, 549] on input "checkbox" at bounding box center [626, 550] width 550 height 40
checkbox input "true"
click at [1036, 639] on div "Next" at bounding box center [1035, 640] width 55 height 17
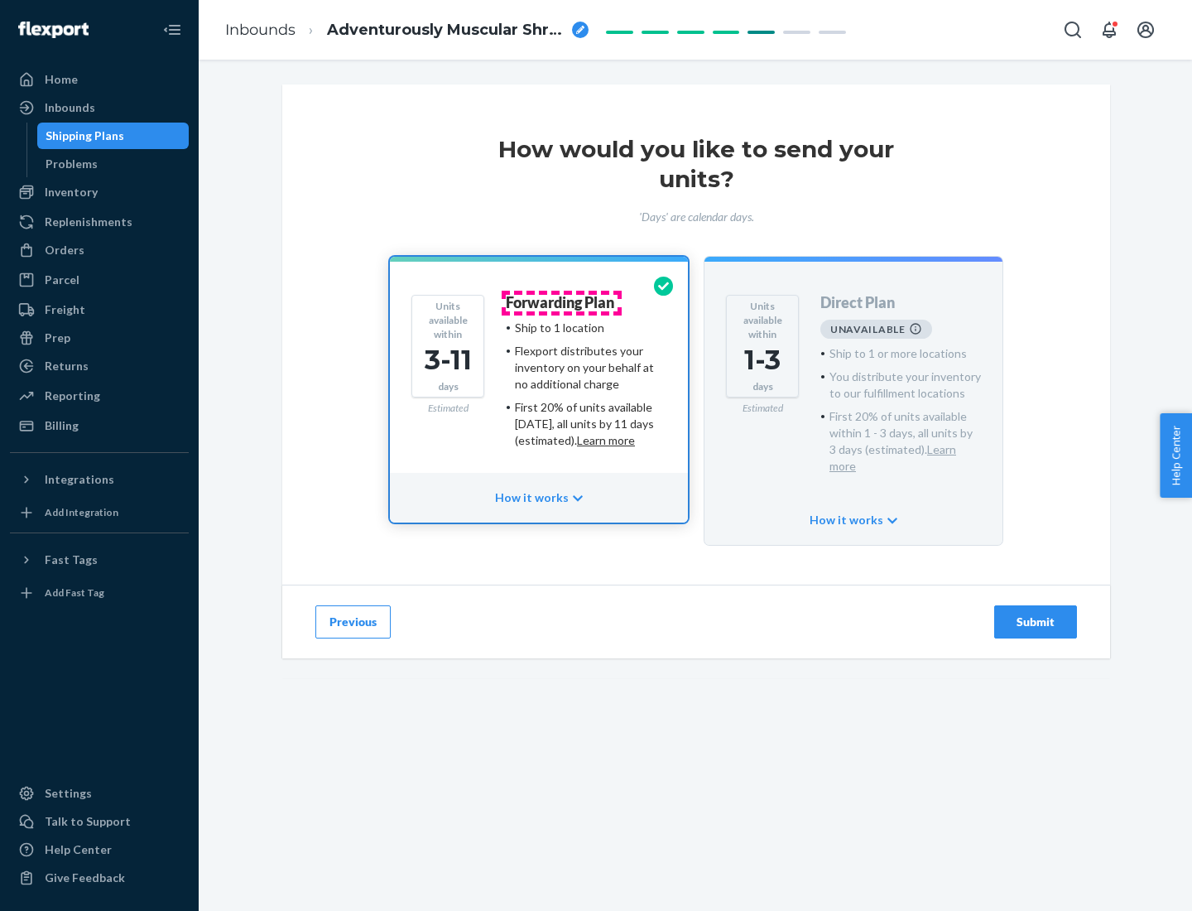
click at [561, 302] on h4 "Forwarding Plan" at bounding box center [560, 303] width 108 height 17
click at [1036, 613] on div "Submit" at bounding box center [1035, 621] width 55 height 17
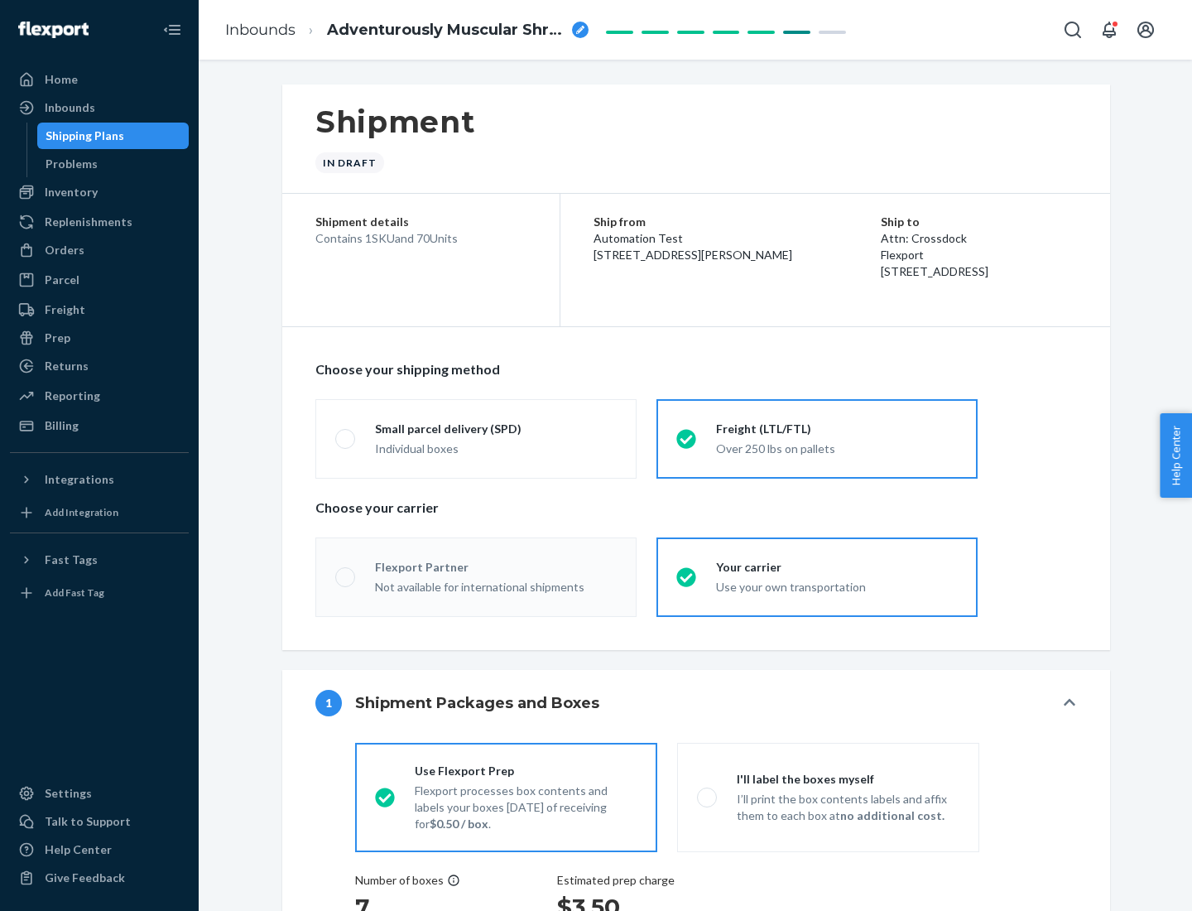
radio input "true"
radio input "false"
radio input "true"
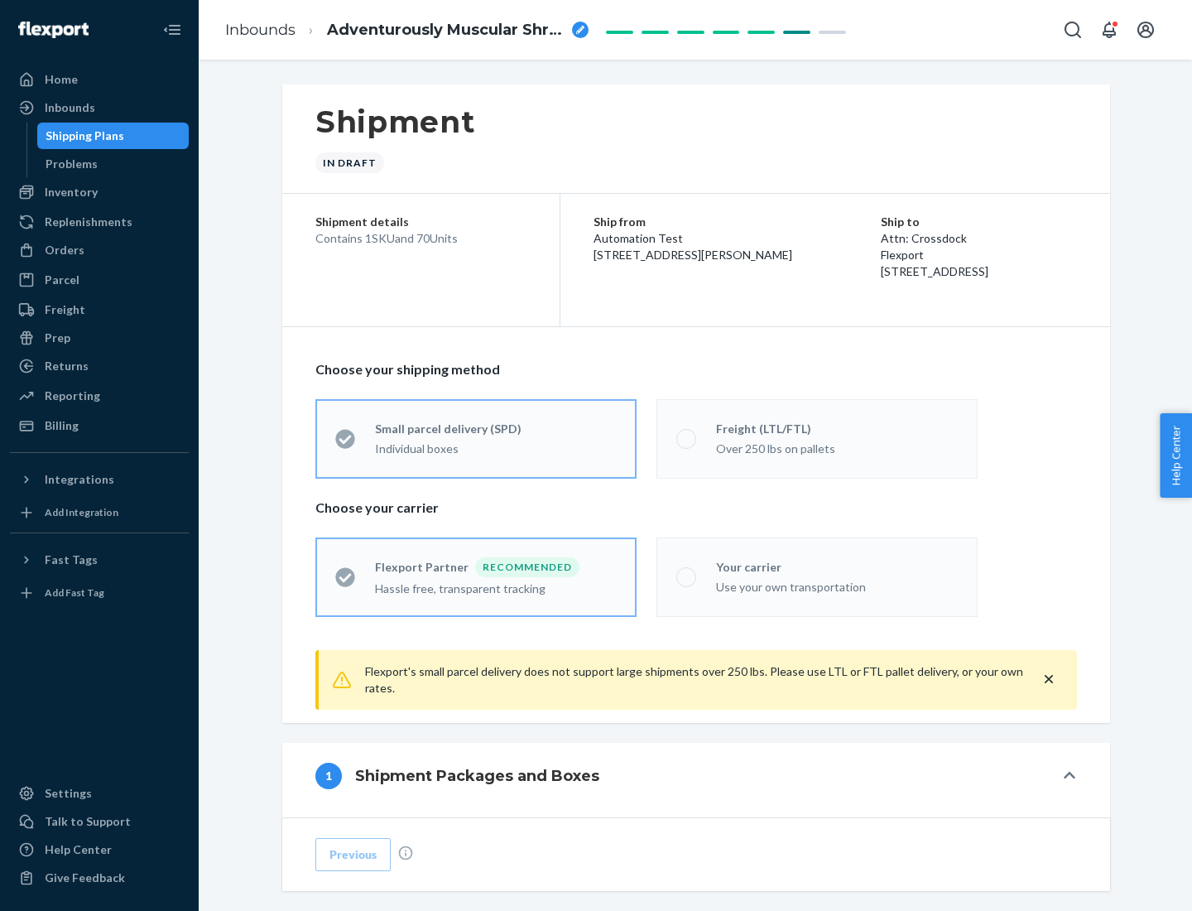
click at [817, 438] on div "Over 250 lbs on pallets" at bounding box center [837, 447] width 242 height 20
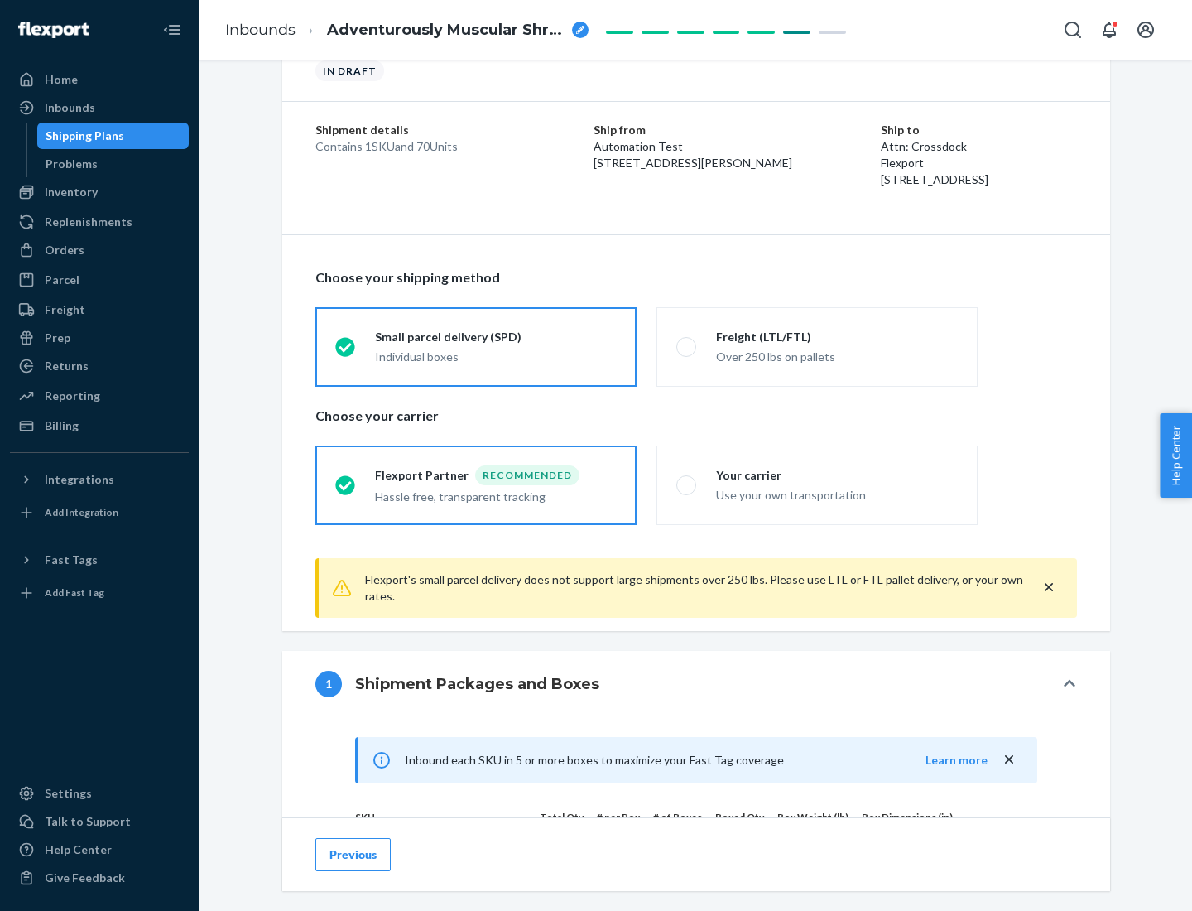
click at [817, 484] on div "Use your own transportation" at bounding box center [837, 493] width 242 height 20
click at [687, 484] on input "Your carrier Use your own transportation" at bounding box center [681, 484] width 11 height 11
radio input "true"
radio input "false"
